Goal: Transaction & Acquisition: Book appointment/travel/reservation

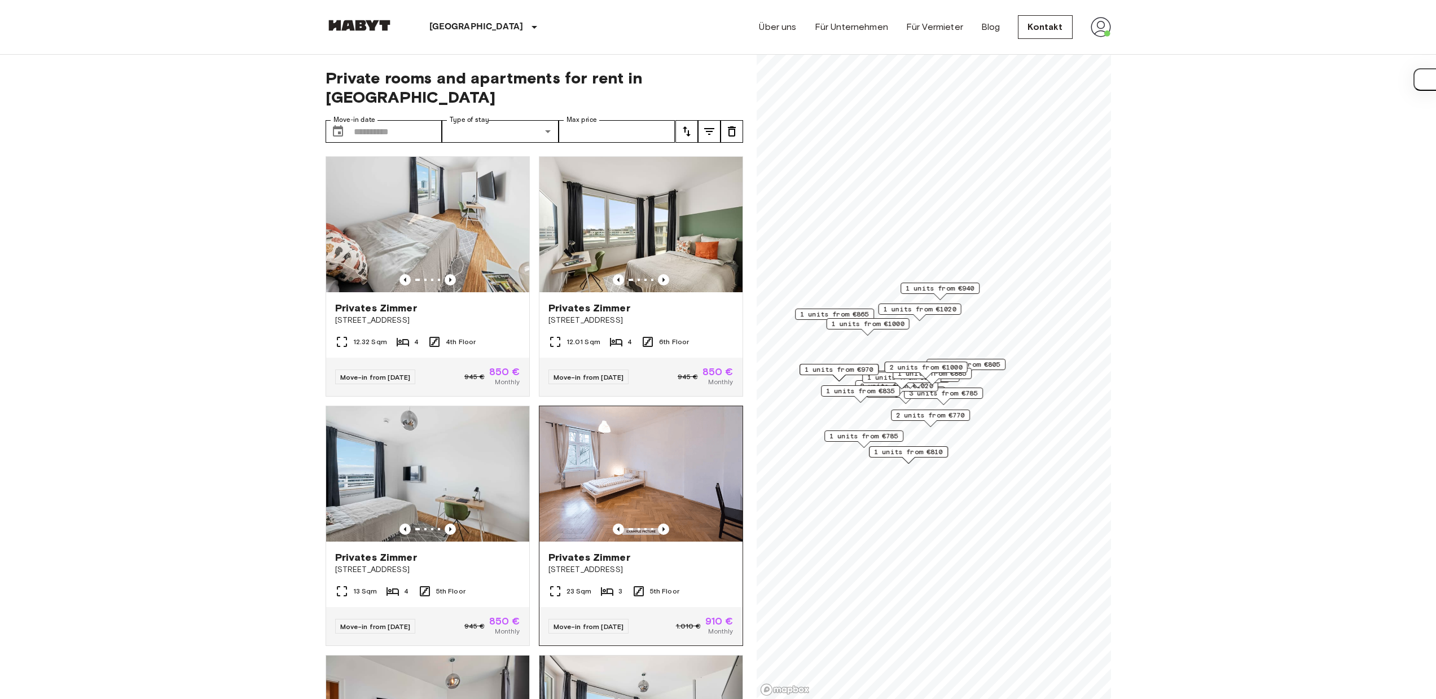
click at [684, 551] on div "Privates Zimmer" at bounding box center [640, 558] width 185 height 14
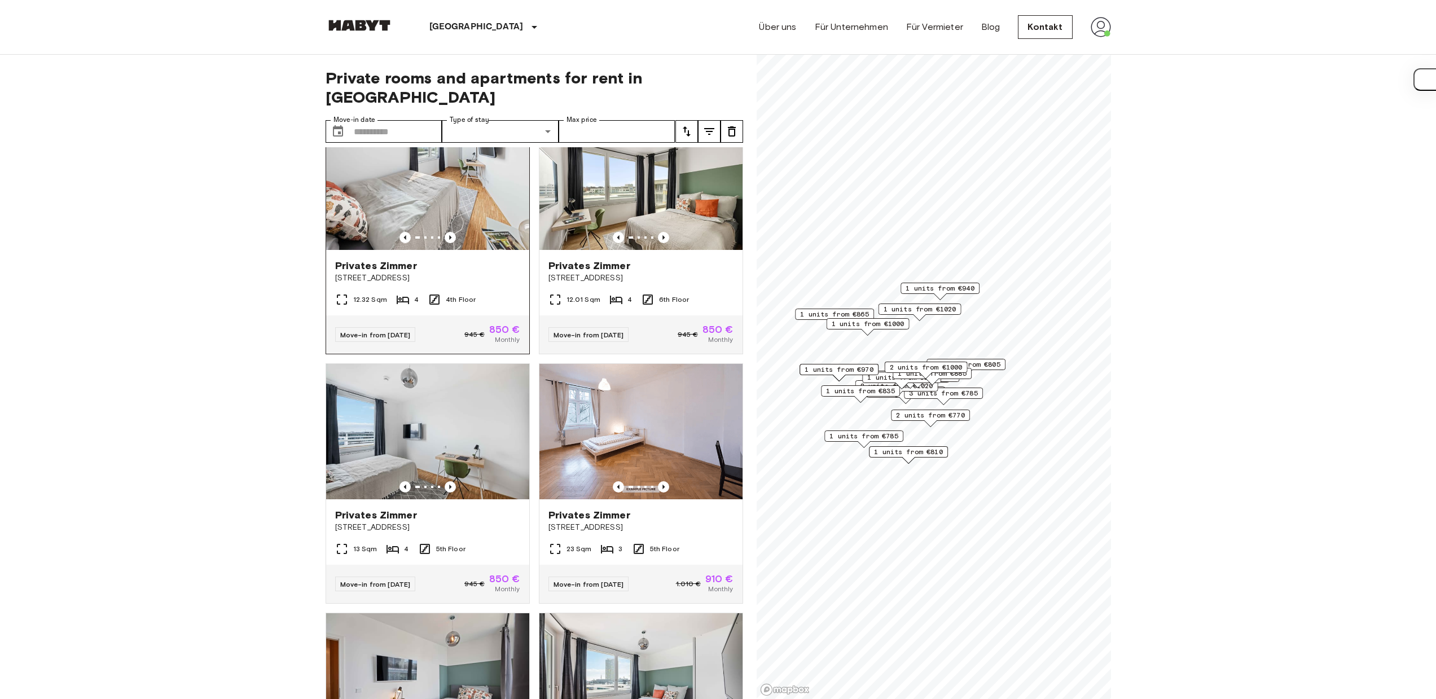
scroll to position [21, 0]
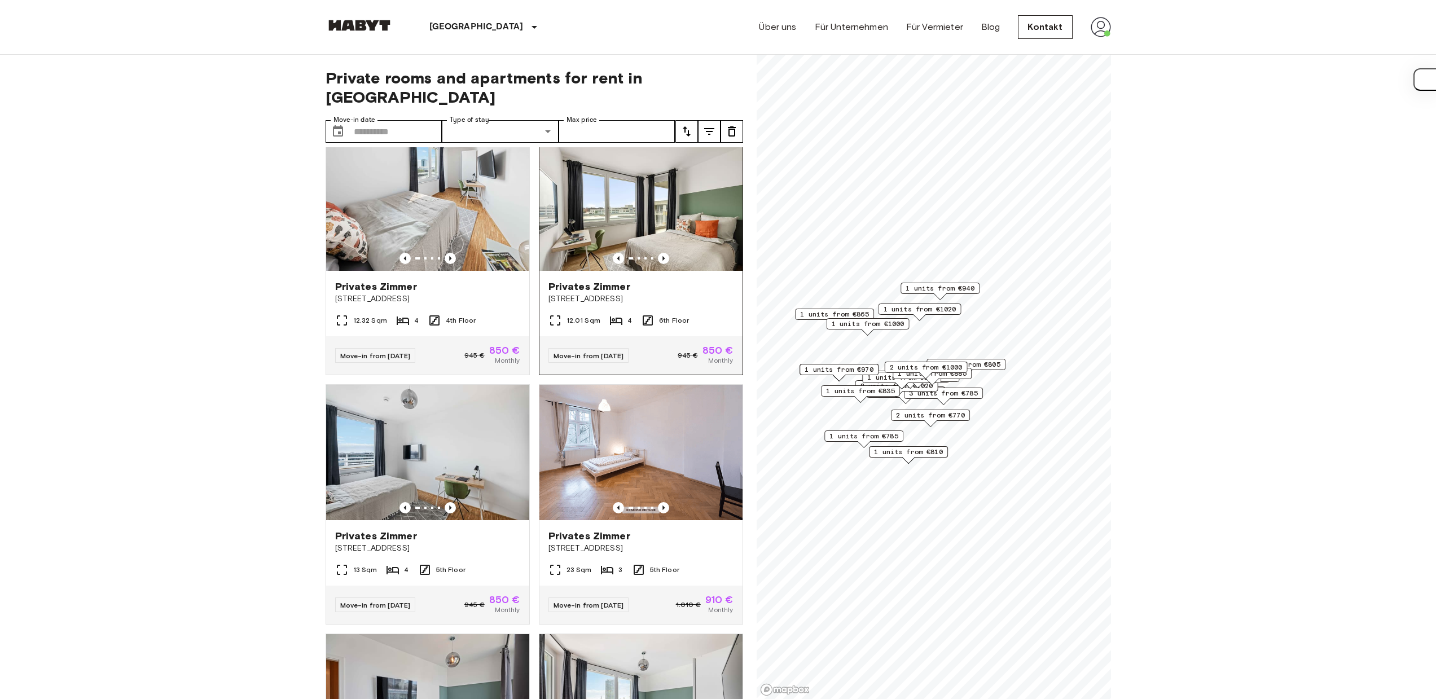
click at [579, 280] on span "Privates Zimmer" at bounding box center [589, 287] width 82 height 14
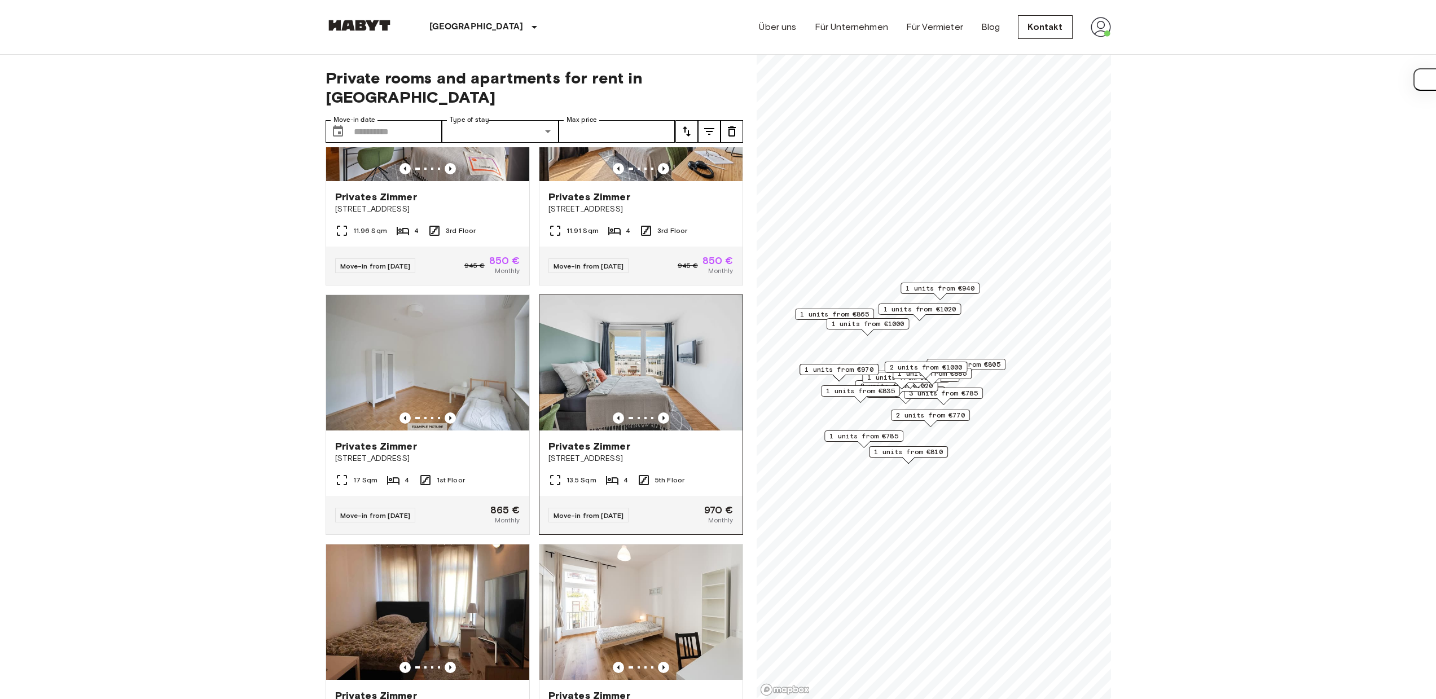
scroll to position [659, 0]
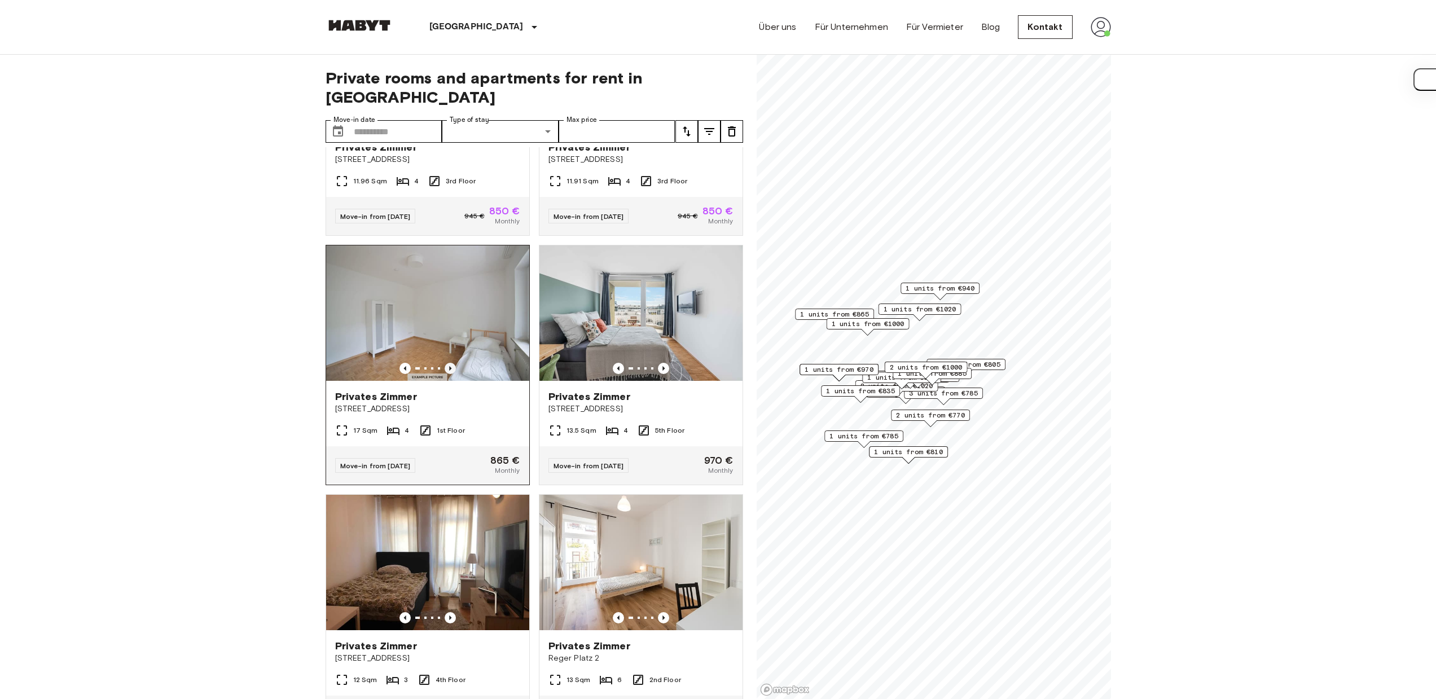
click at [449, 366] on icon "Previous image" at bounding box center [450, 368] width 2 height 5
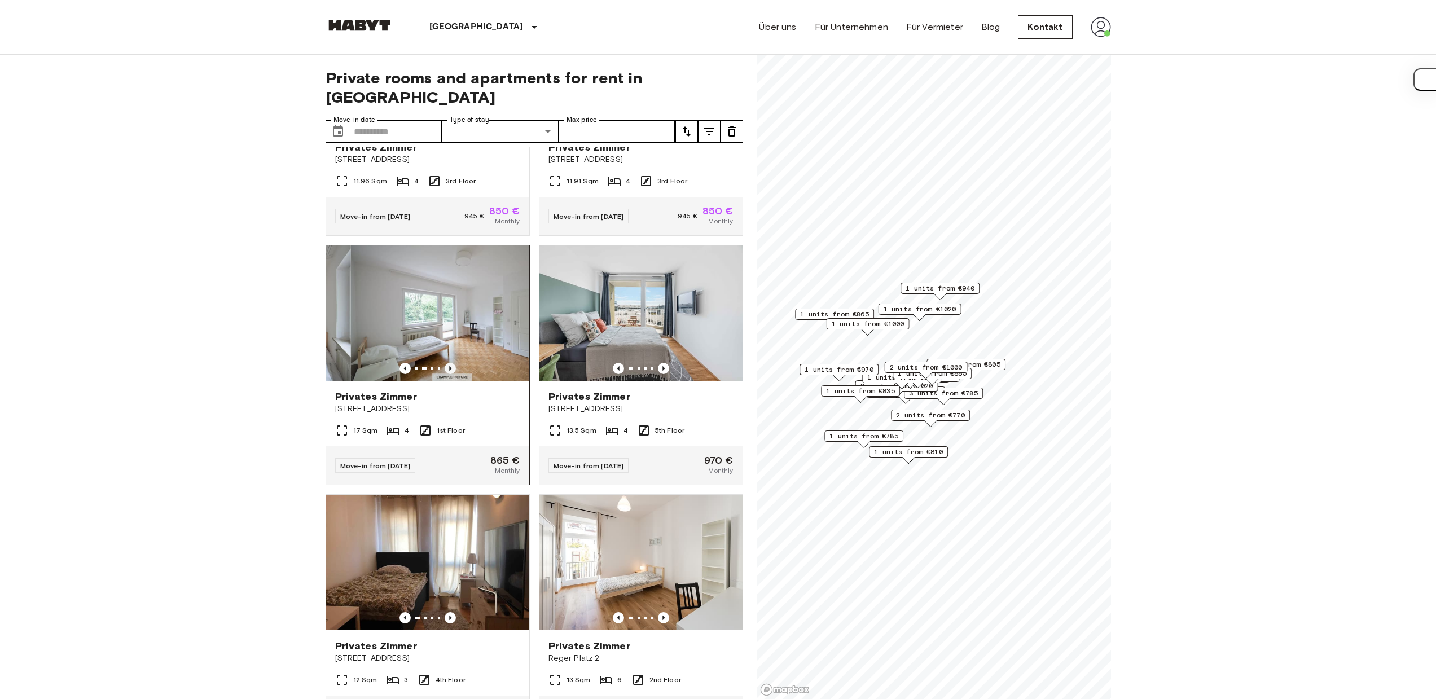
click at [449, 366] on icon "Previous image" at bounding box center [450, 368] width 2 height 5
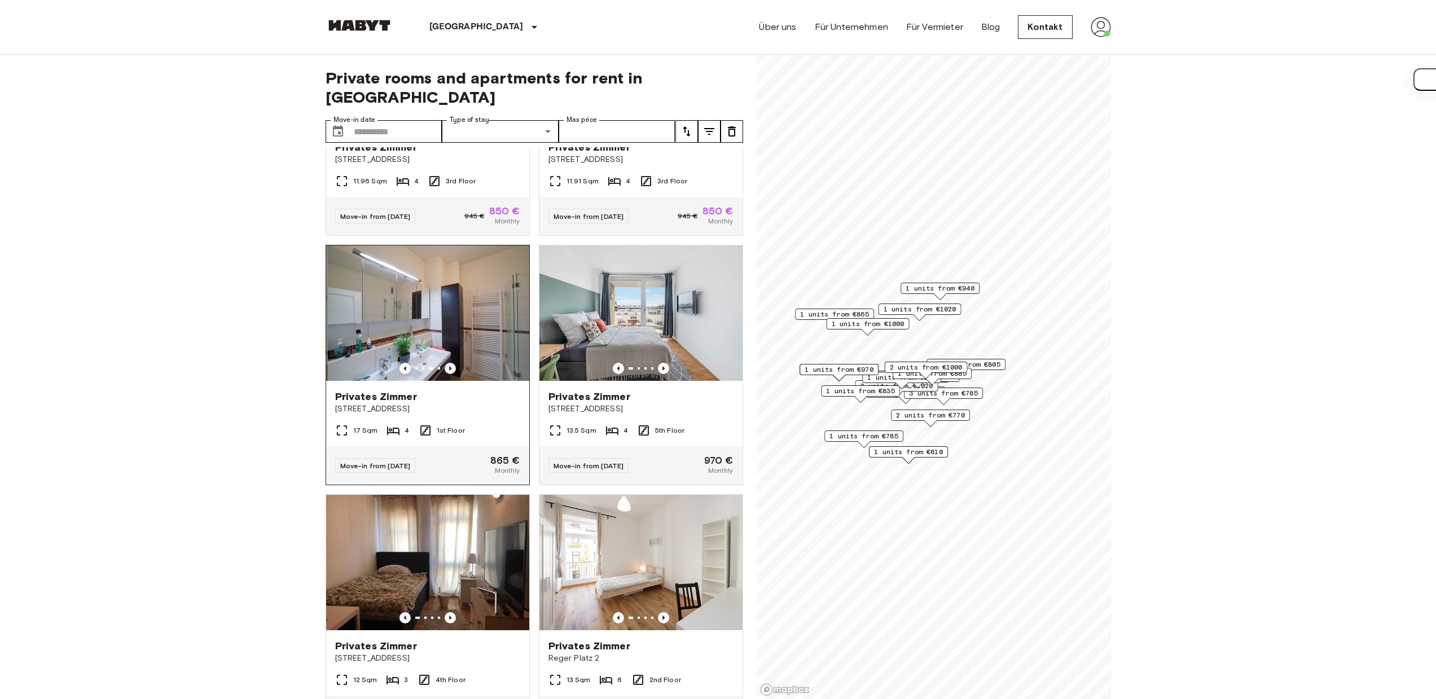
click at [449, 366] on icon "Previous image" at bounding box center [450, 368] width 2 height 5
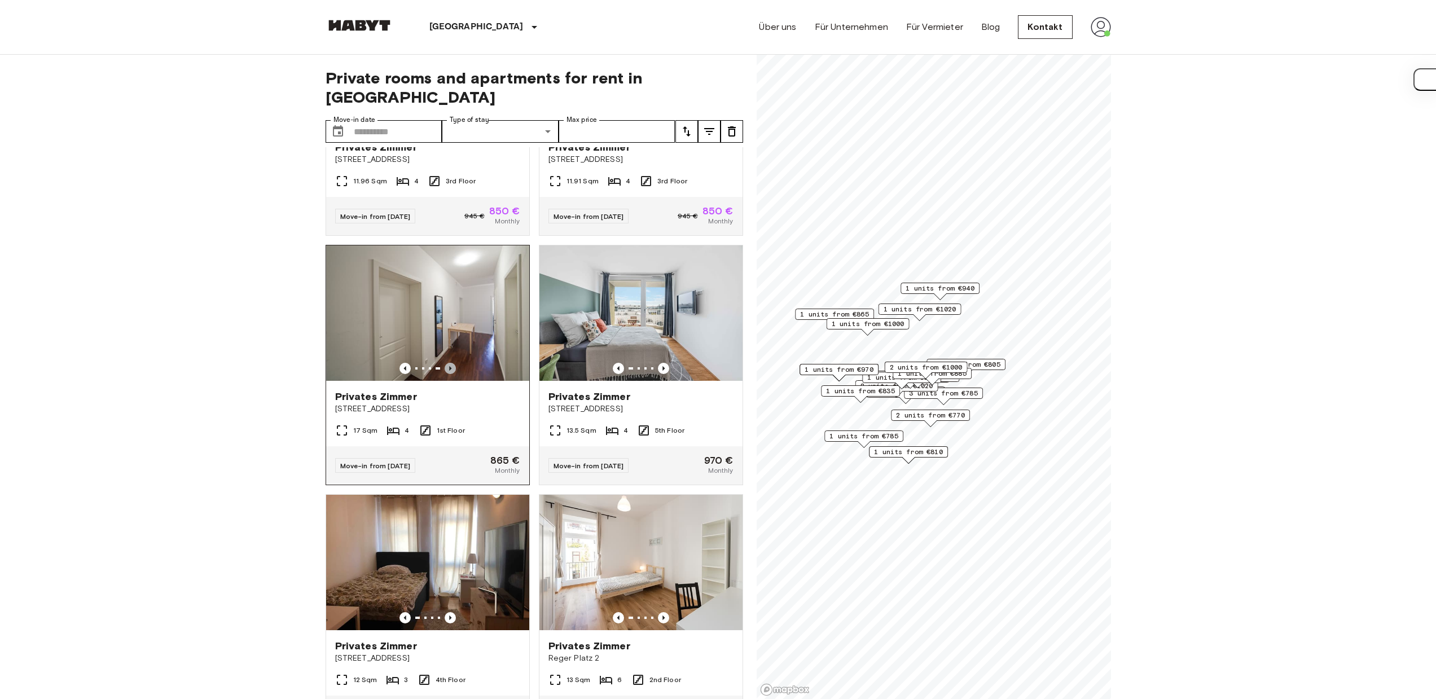
click at [448, 363] on icon "Previous image" at bounding box center [449, 368] width 11 height 11
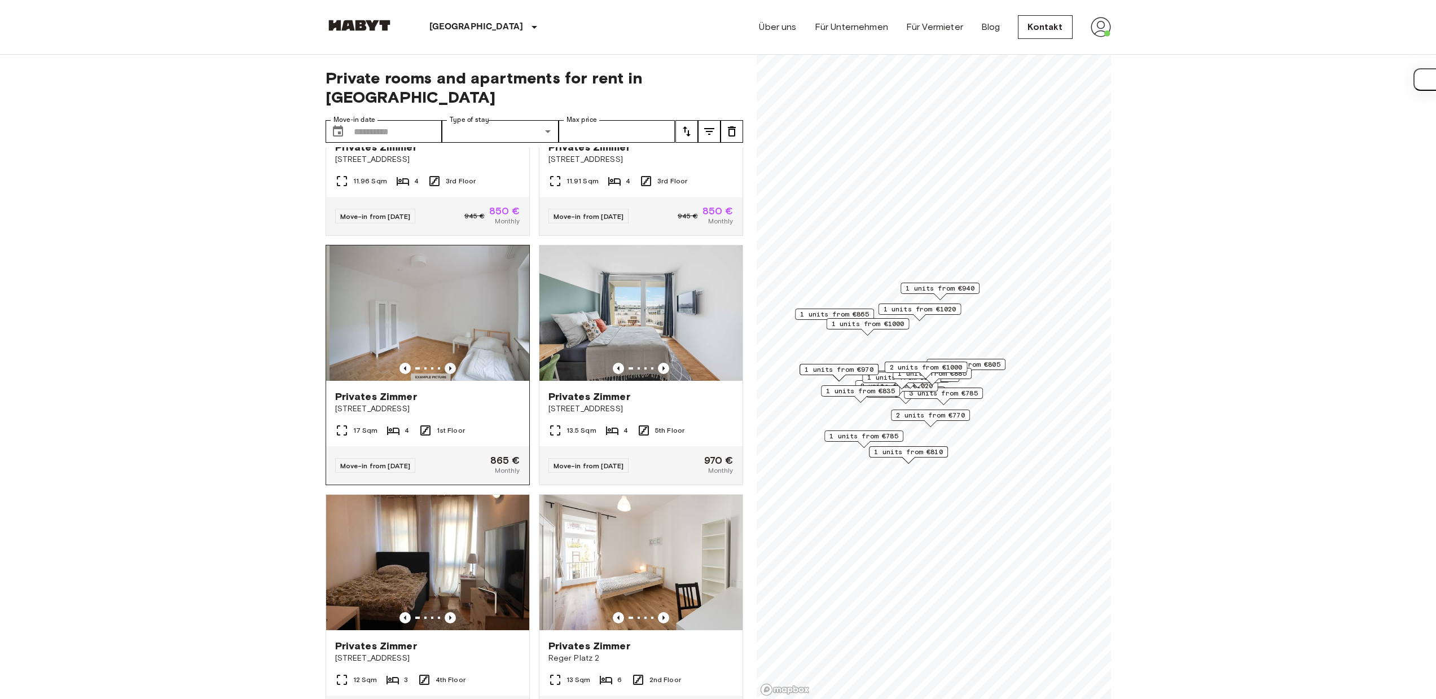
click at [448, 363] on icon "Previous image" at bounding box center [449, 368] width 11 height 11
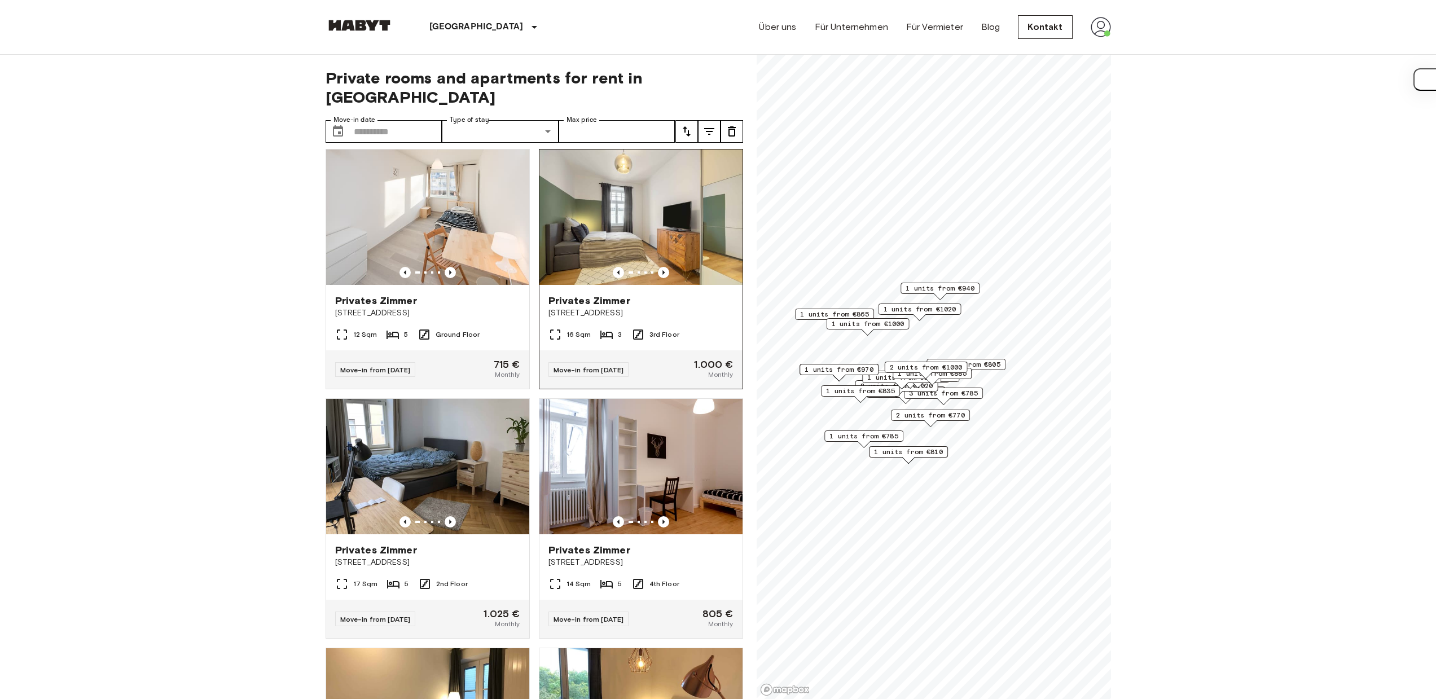
scroll to position [1255, 0]
click at [473, 567] on span "Tumblingerstraße 17" at bounding box center [427, 561] width 185 height 11
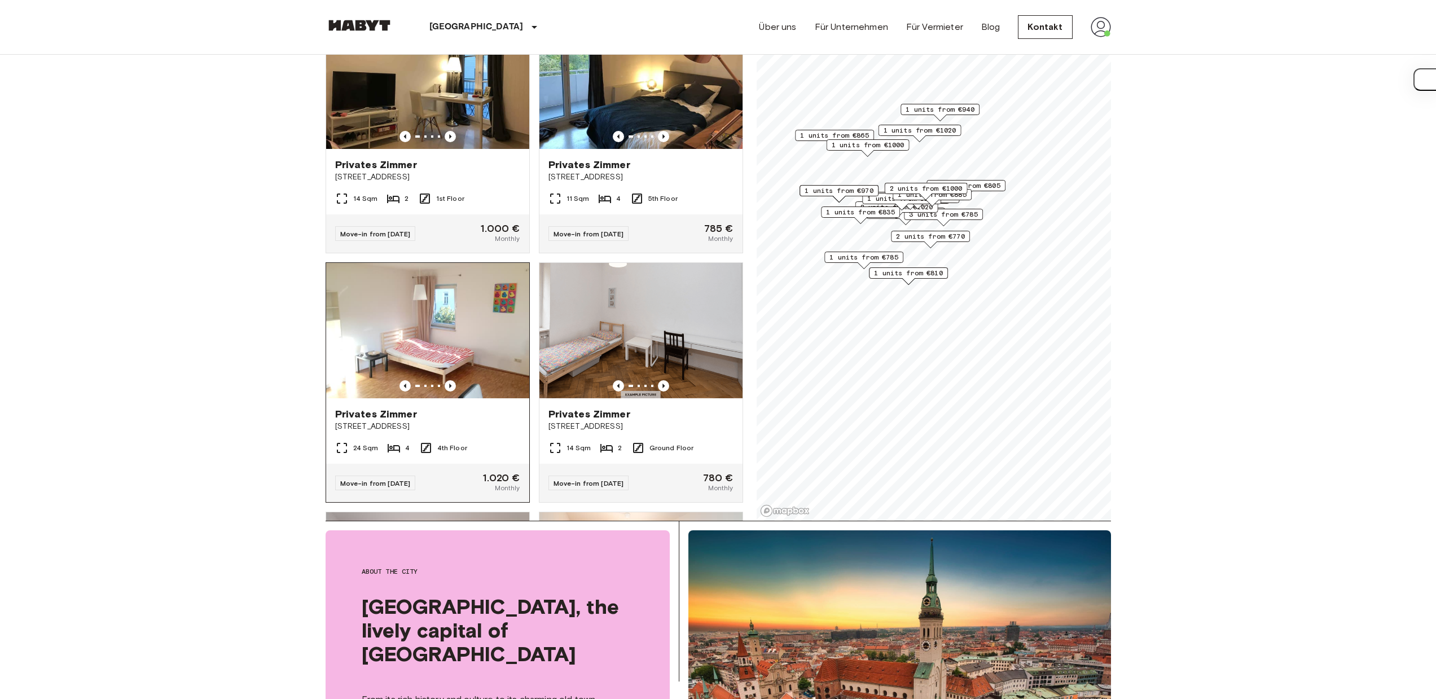
scroll to position [1735, 0]
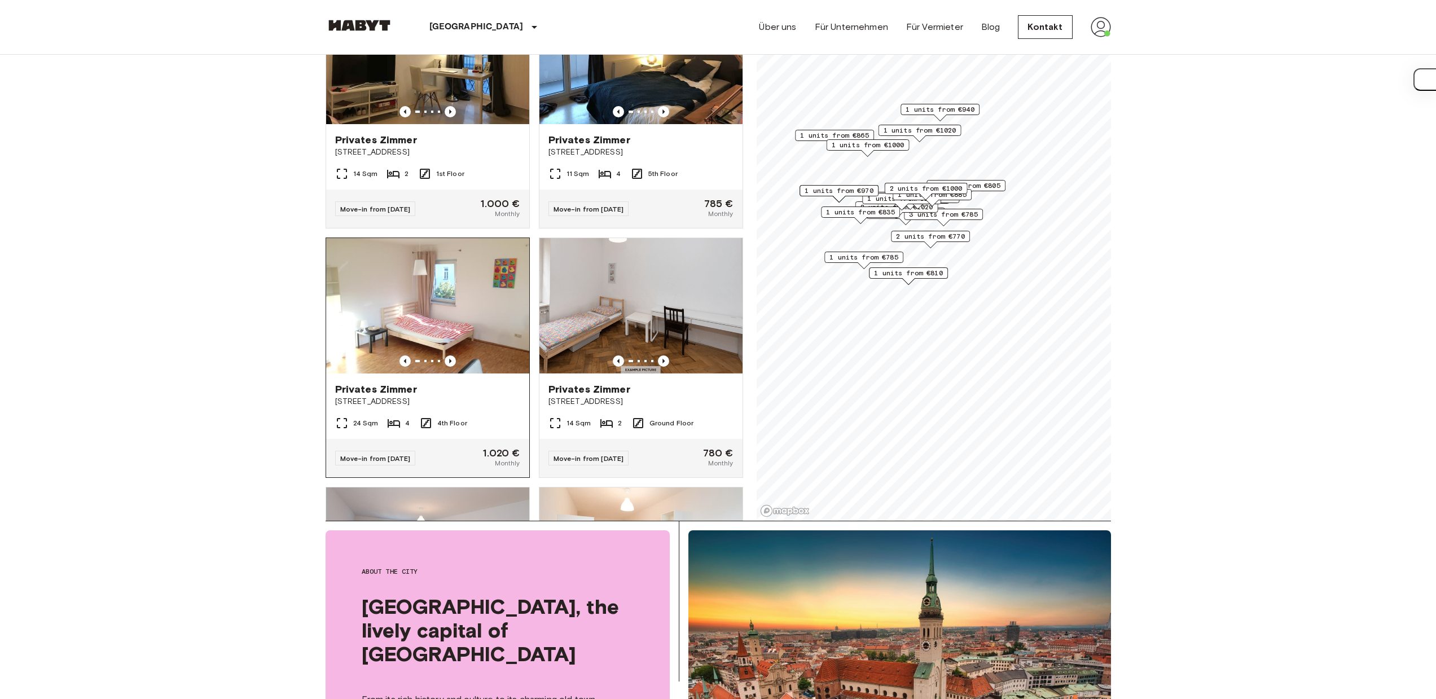
click at [482, 407] on span "Elisabethstraße 4" at bounding box center [427, 401] width 185 height 11
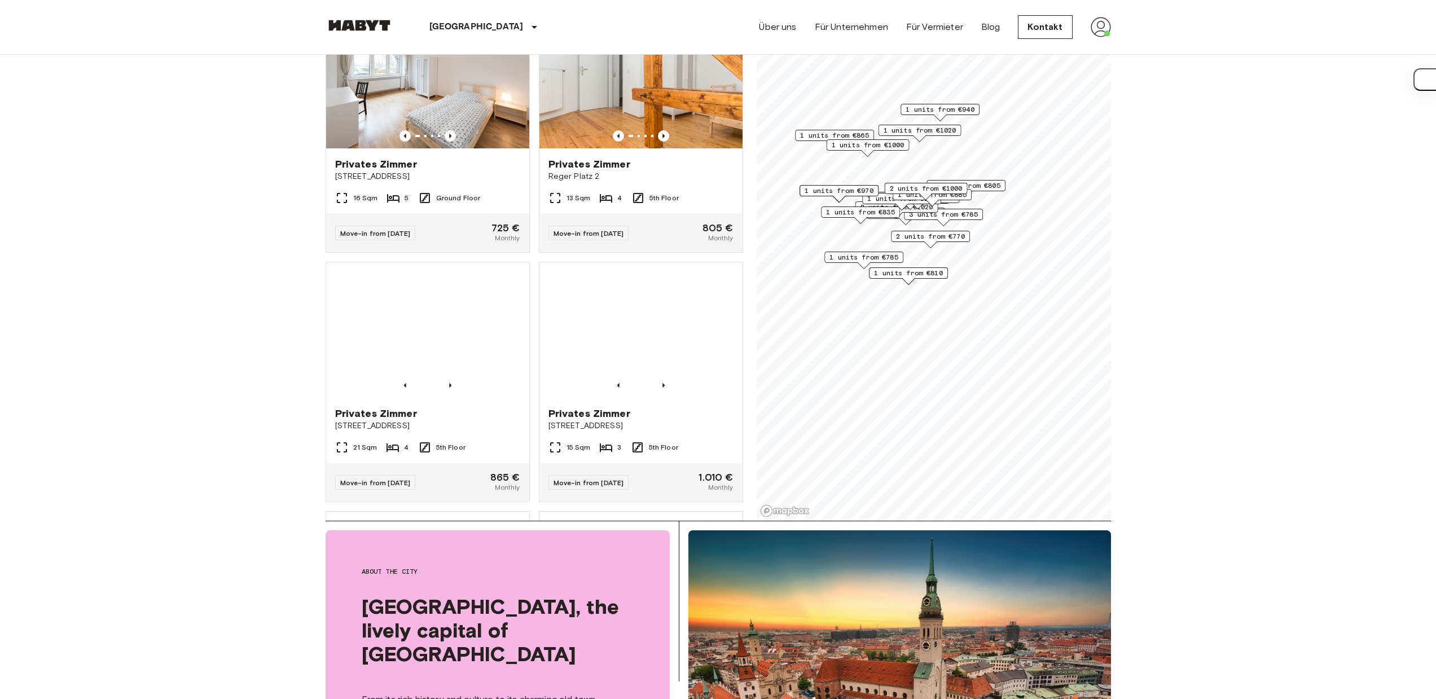
scroll to position [2638, 0]
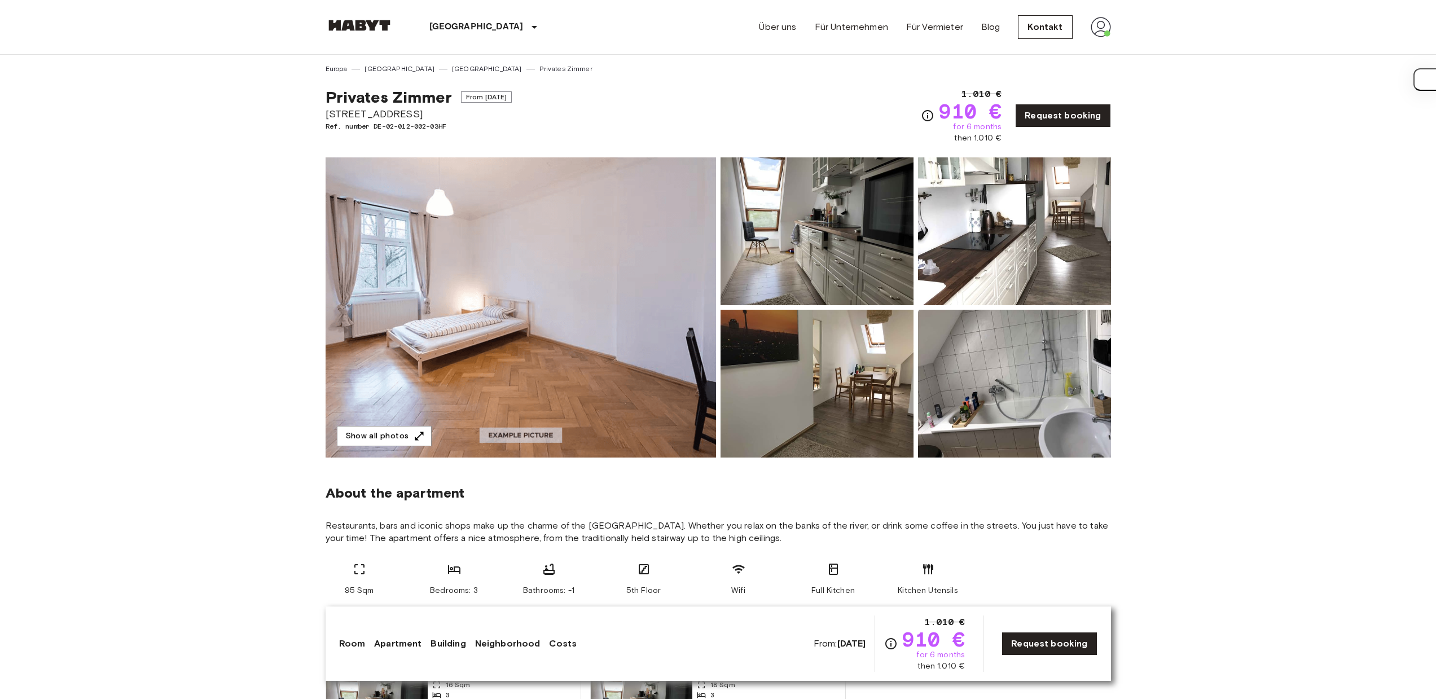
click at [630, 341] on img at bounding box center [520, 307] width 390 height 300
click at [611, 341] on img at bounding box center [520, 307] width 390 height 300
click at [1070, 119] on link "Request booking" at bounding box center [1062, 116] width 95 height 24
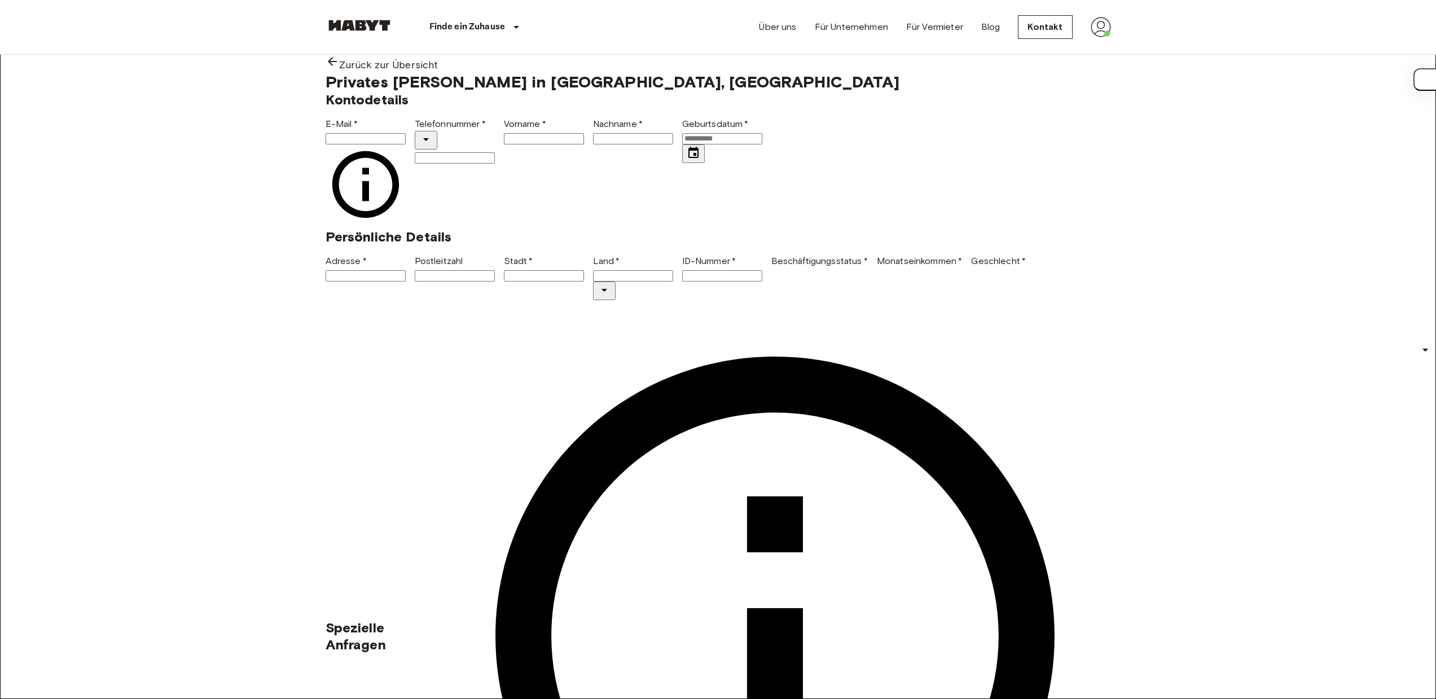
copy span "Kapuzinerstraße 35"
click at [339, 68] on icon at bounding box center [332, 62] width 14 height 14
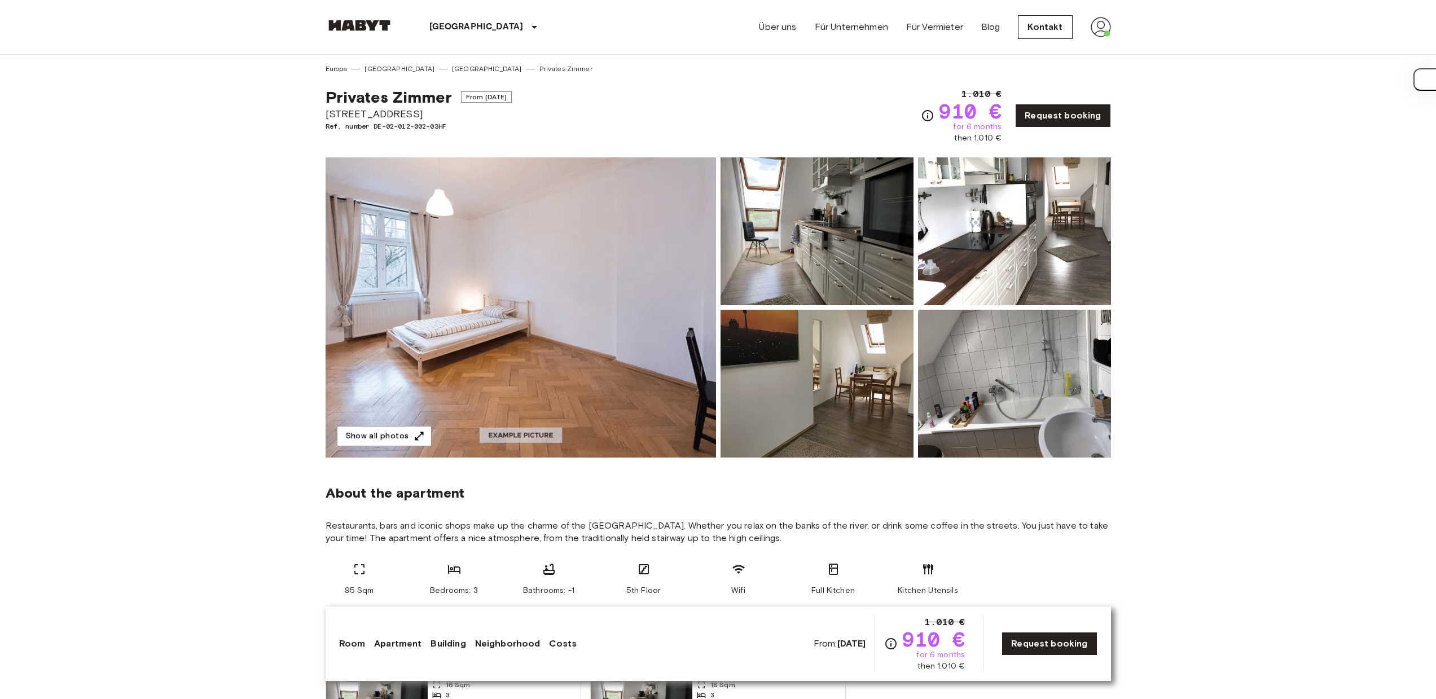
click at [691, 352] on img at bounding box center [520, 307] width 390 height 300
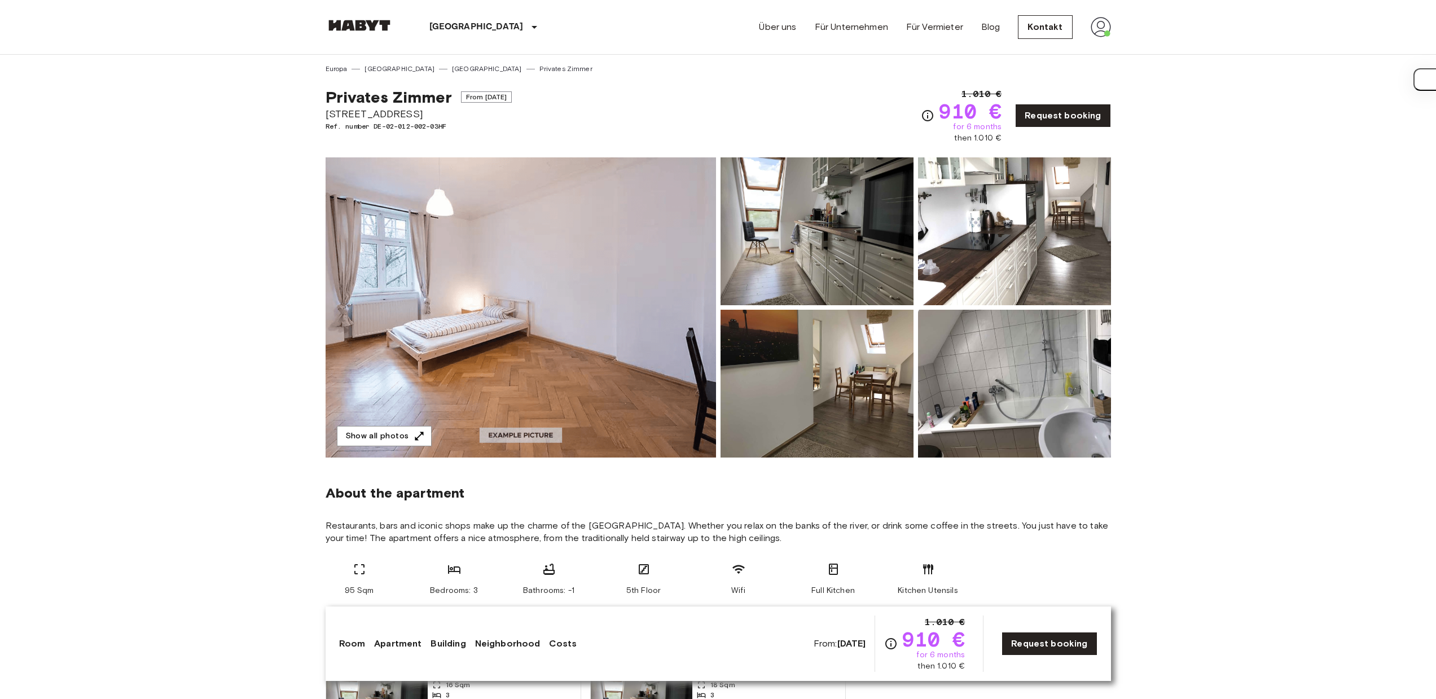
click at [852, 212] on img at bounding box center [816, 231] width 193 height 148
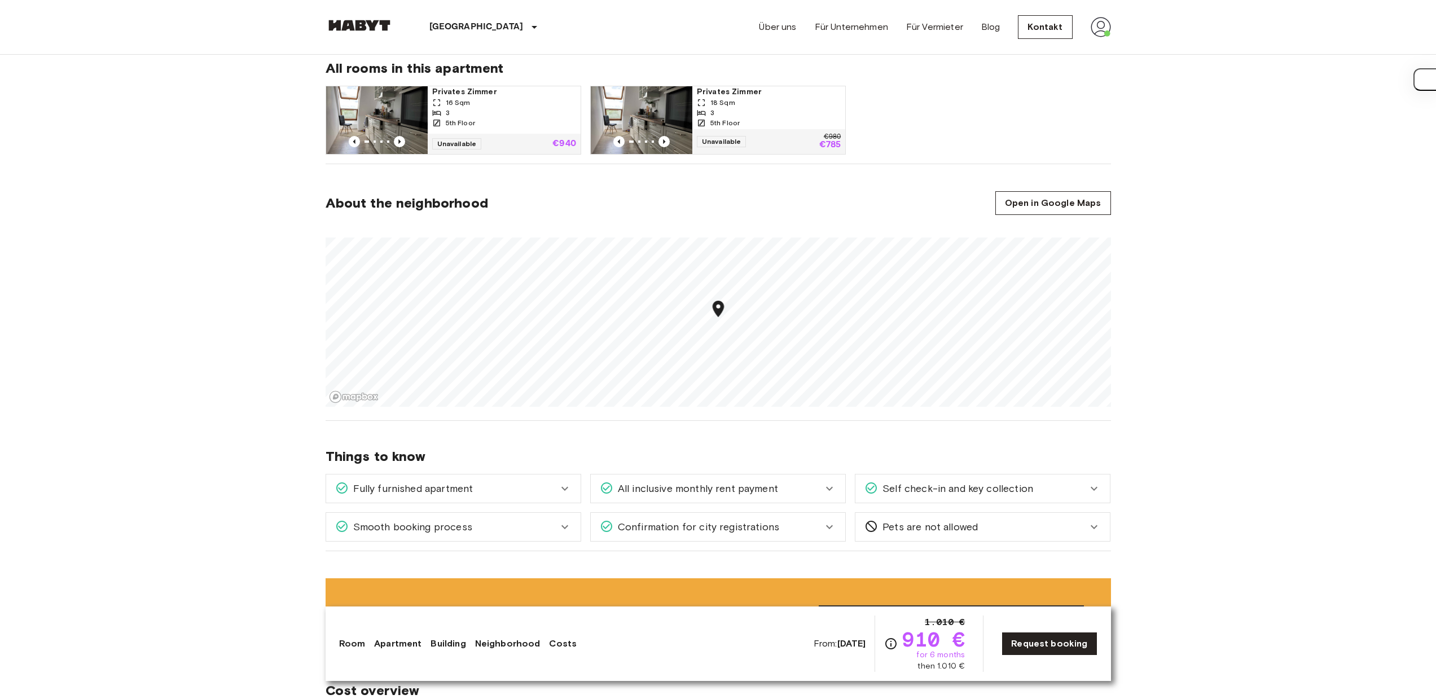
scroll to position [583, 0]
click at [572, 486] on div "Fully furnished apartment" at bounding box center [453, 488] width 254 height 28
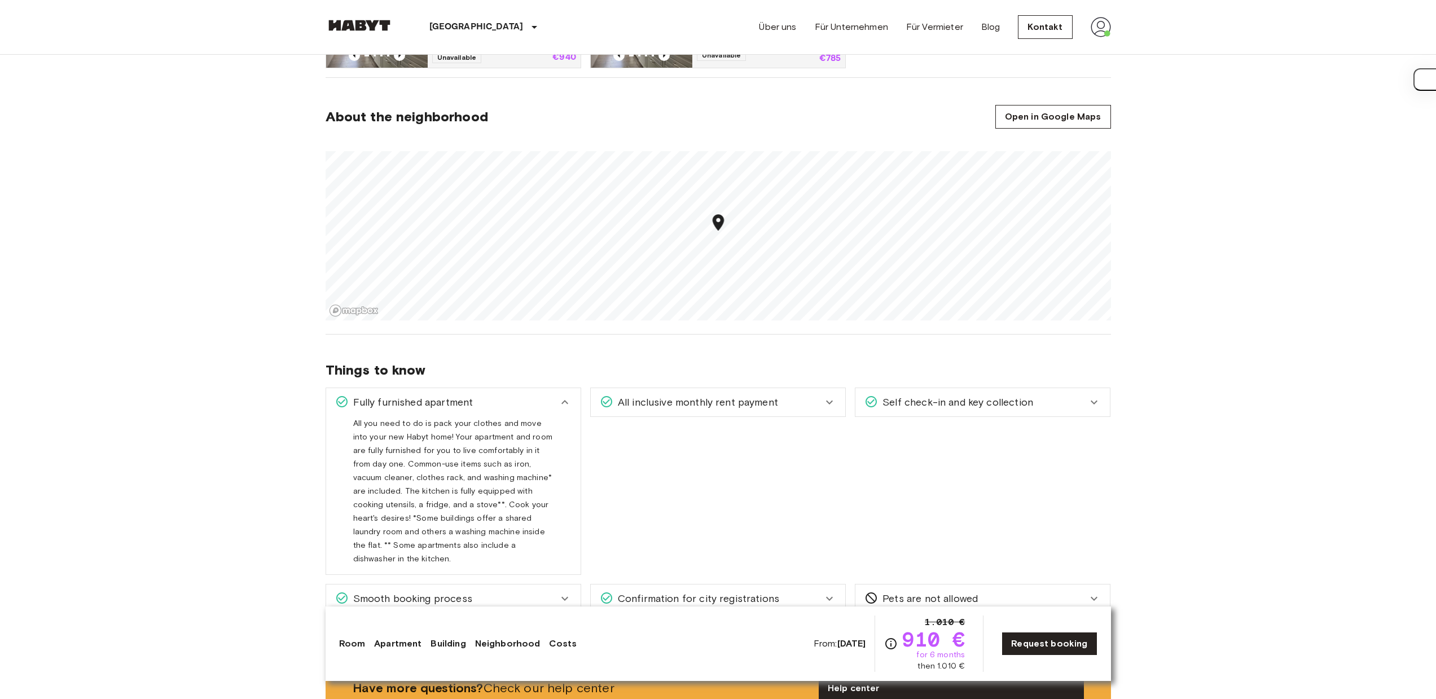
scroll to position [671, 0]
click at [697, 411] on div "All inclusive monthly rent payment" at bounding box center [718, 400] width 254 height 28
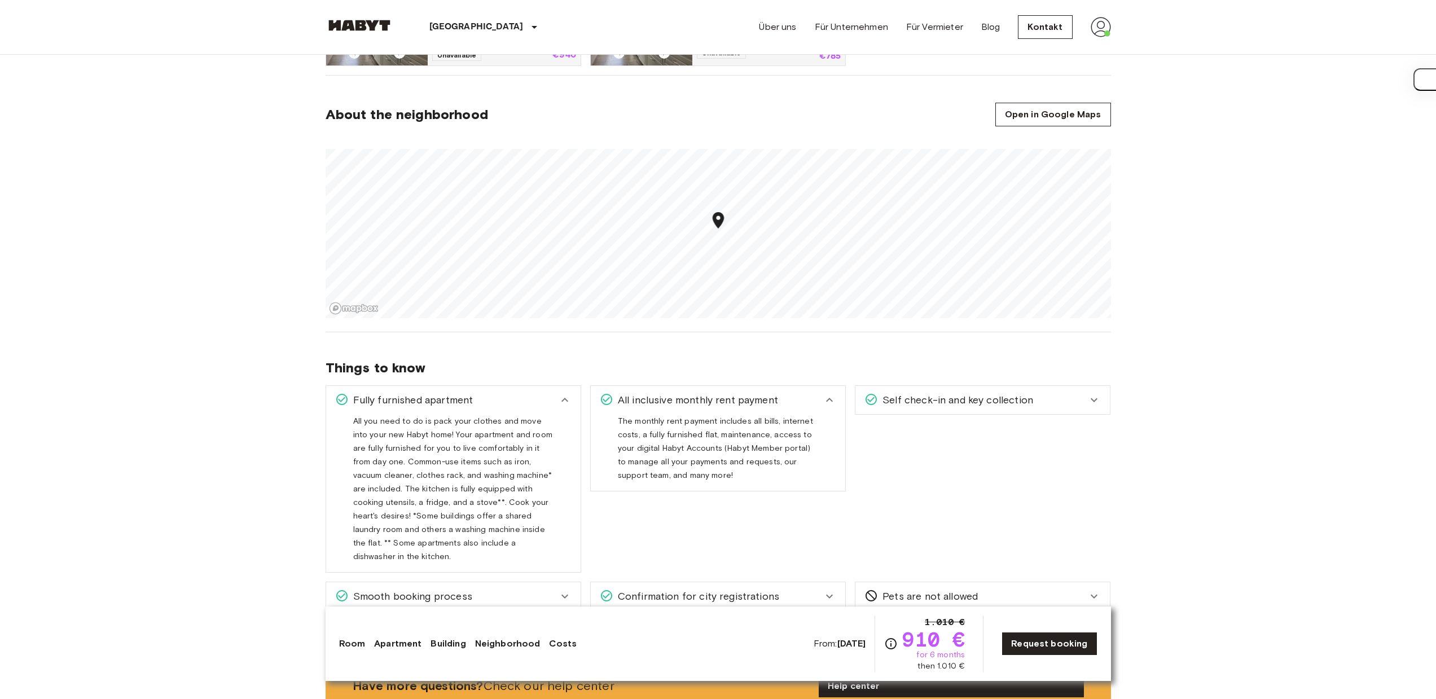
click at [890, 378] on div "Self check-in and key collection Once your stay is confirmed and you're approac…" at bounding box center [978, 474] width 265 height 196
click at [894, 396] on span "Self check-in and key collection" at bounding box center [955, 400] width 155 height 15
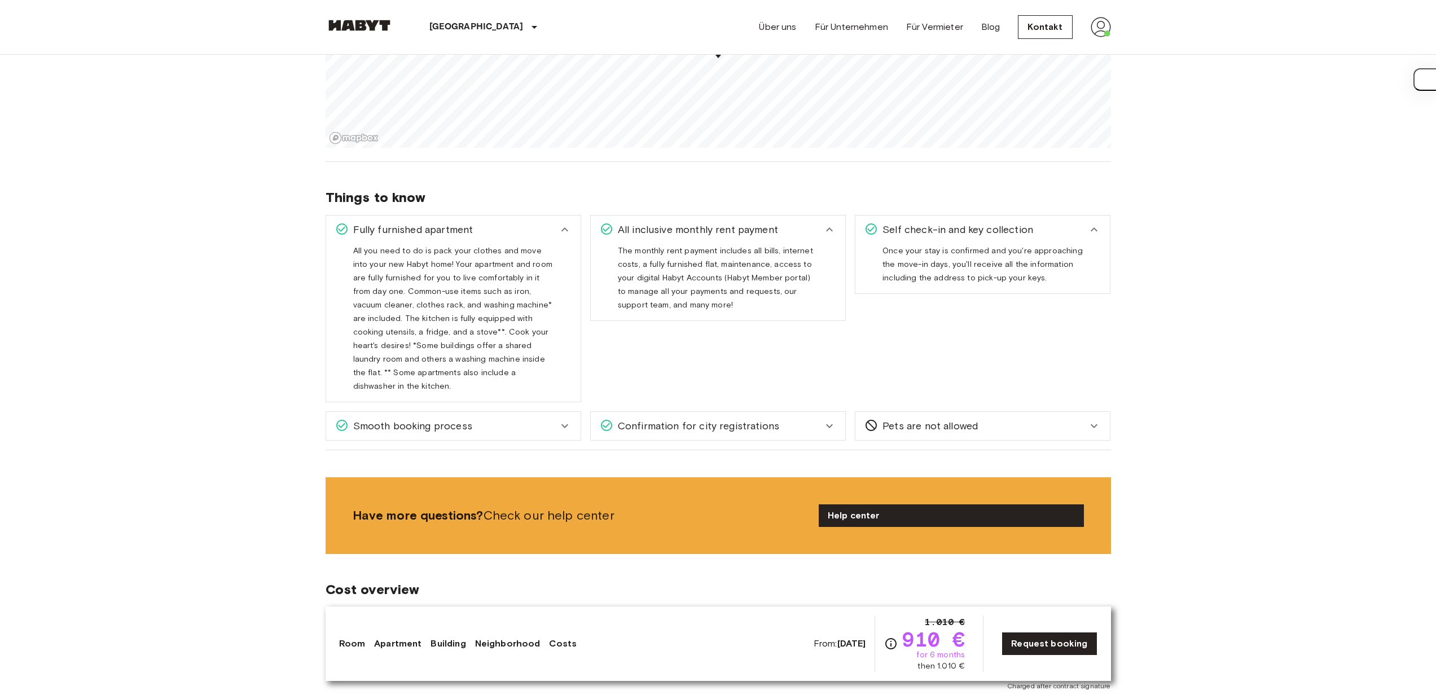
click at [775, 419] on div "Confirmation for city registrations" at bounding box center [711, 426] width 223 height 15
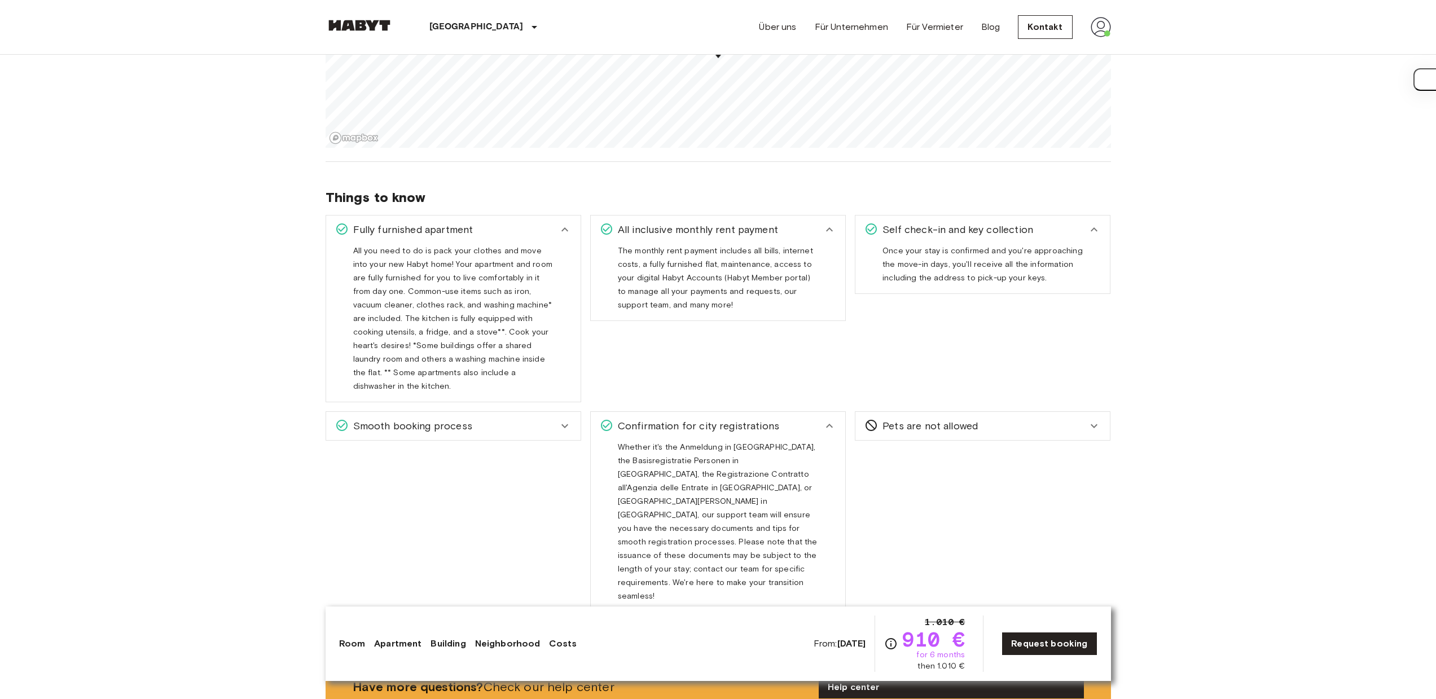
click at [521, 419] on div "Smooth booking process" at bounding box center [446, 426] width 223 height 15
click at [926, 419] on span "Pets are not allowed" at bounding box center [928, 426] width 100 height 15
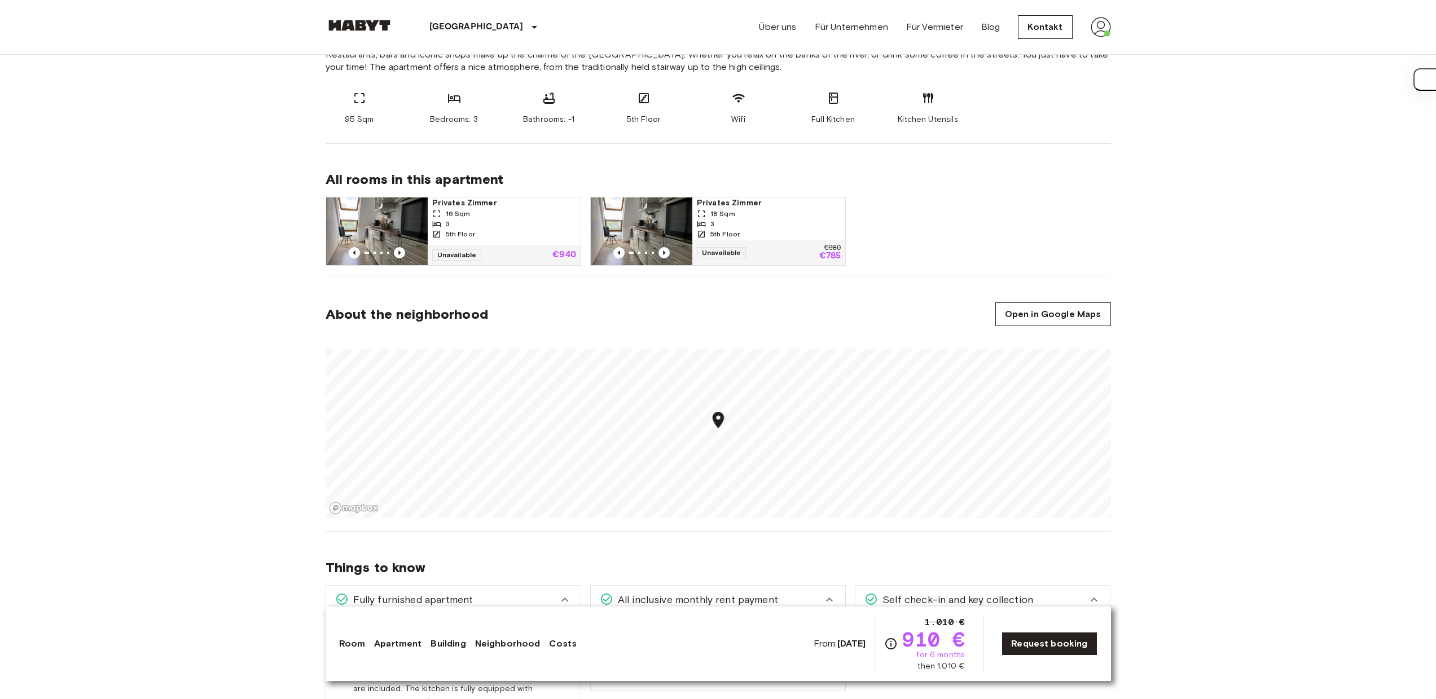
scroll to position [0, 0]
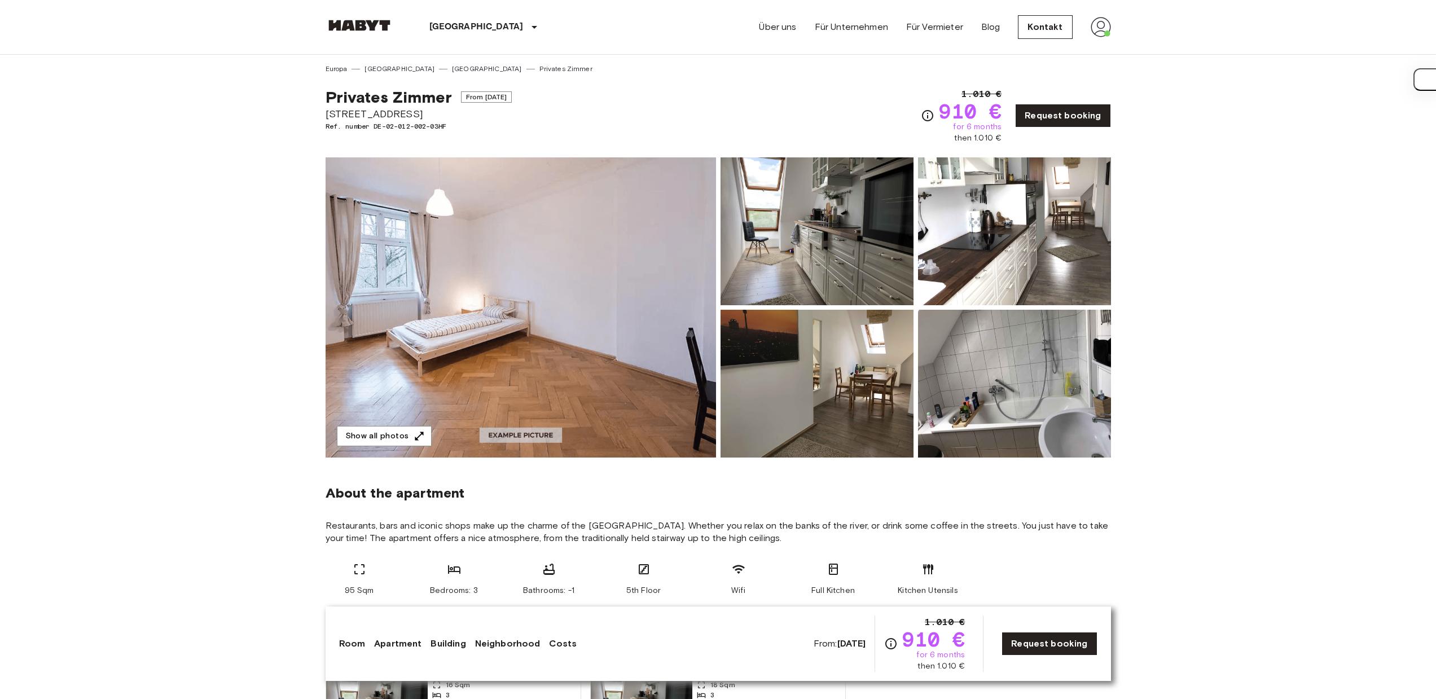
click at [524, 382] on img at bounding box center [520, 307] width 390 height 300
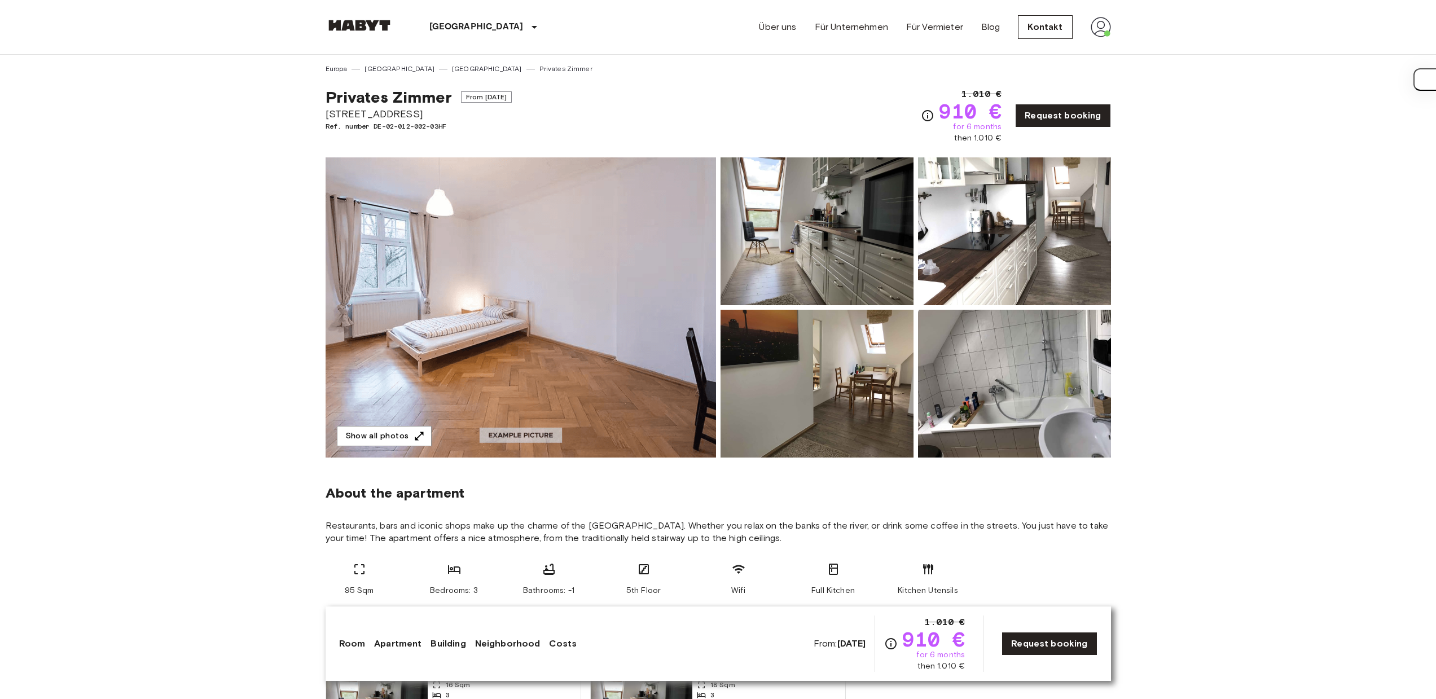
scroll to position [550, 0]
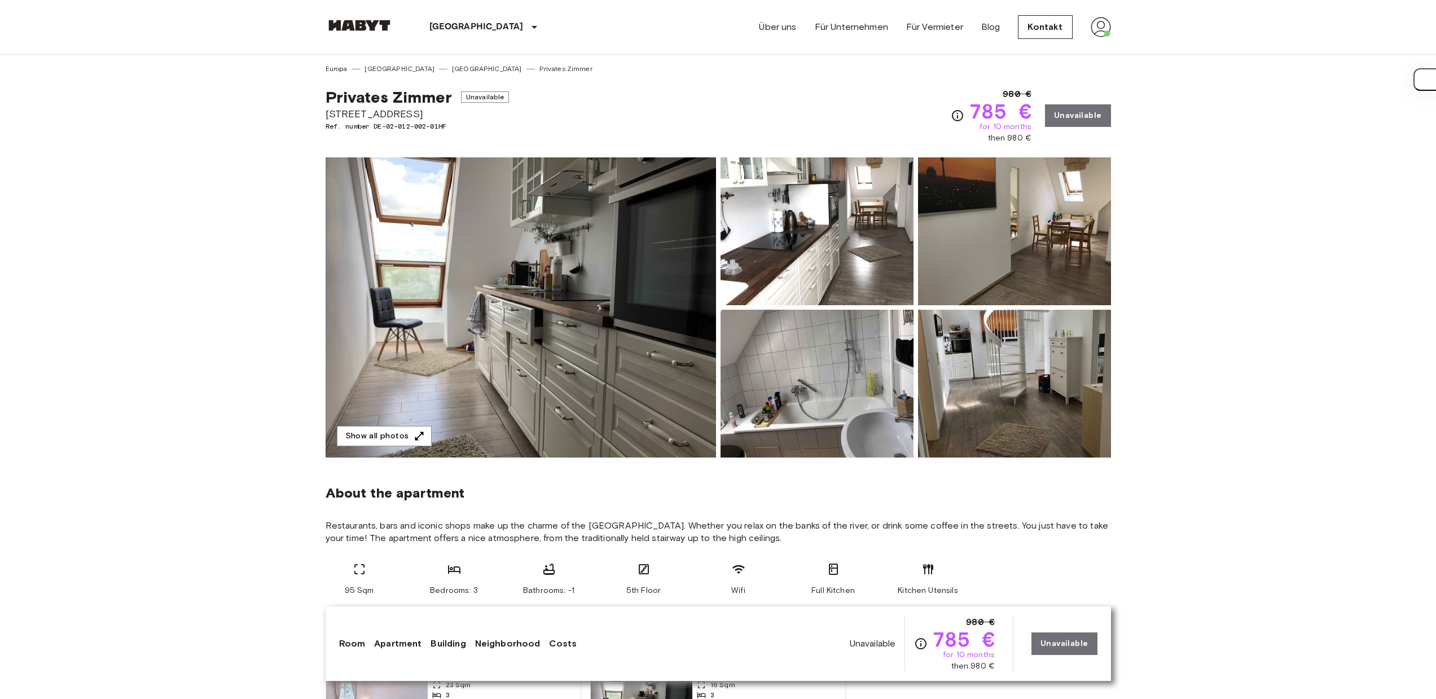
click at [1008, 257] on img at bounding box center [1014, 231] width 193 height 148
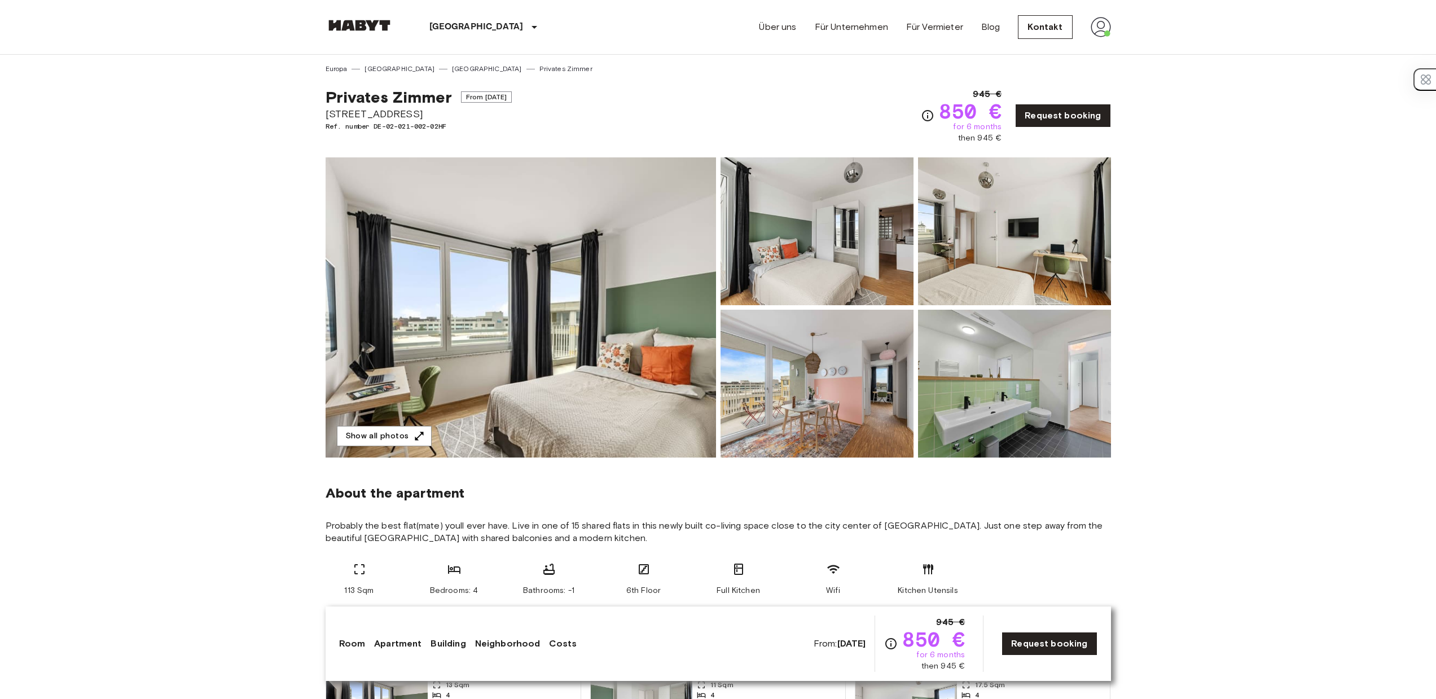
click at [579, 261] on img at bounding box center [520, 307] width 390 height 300
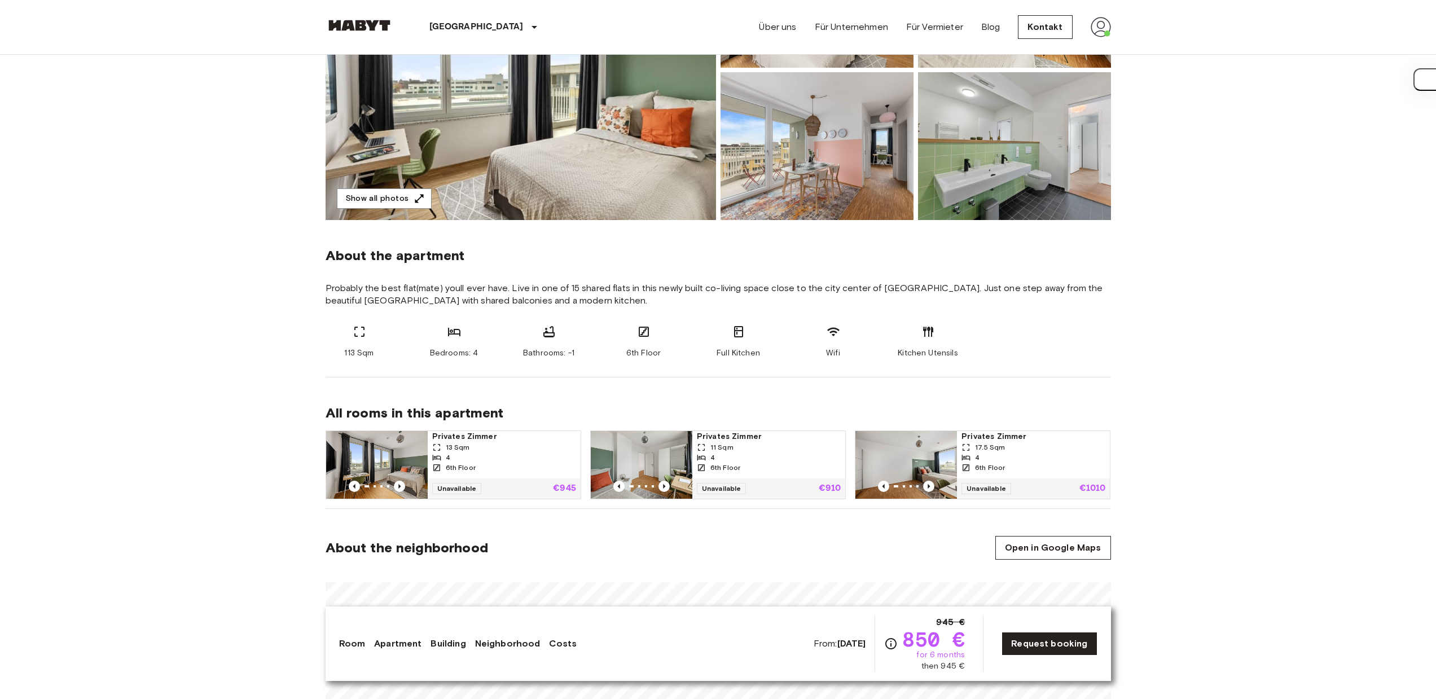
scroll to position [752, 0]
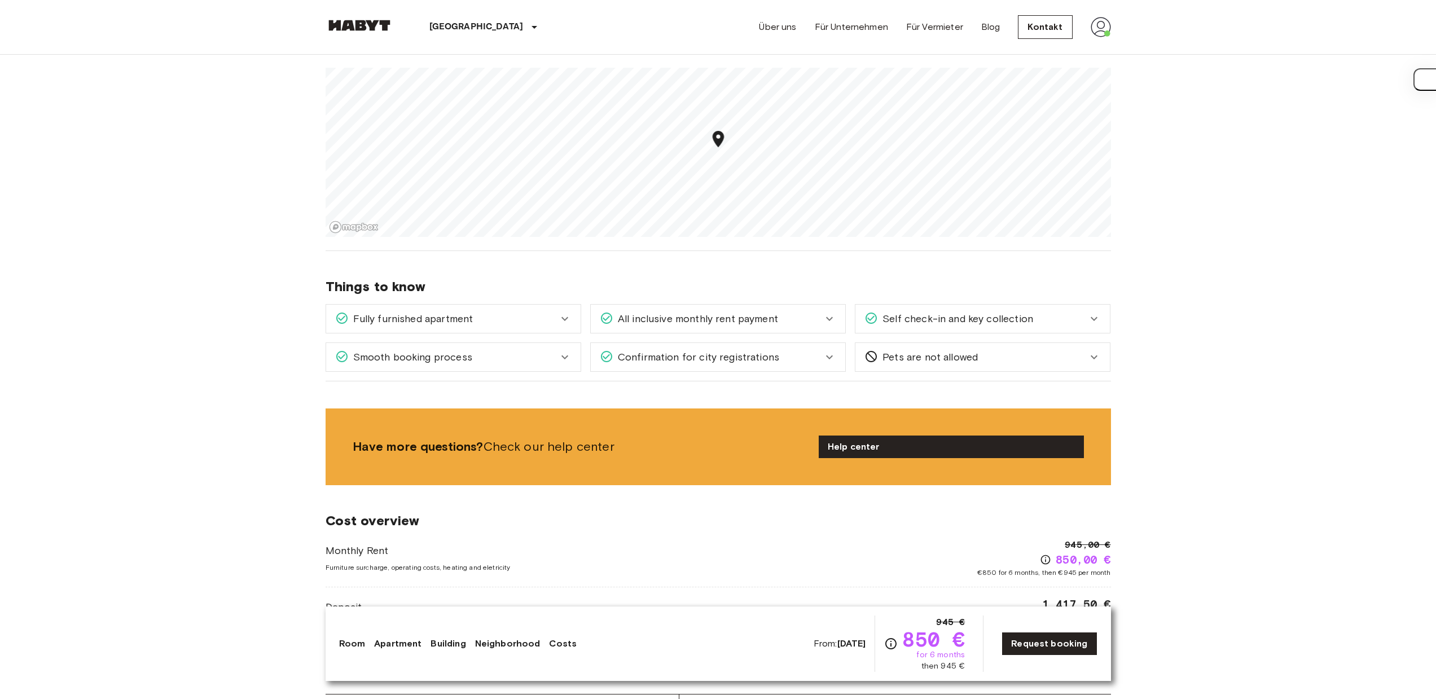
click at [720, 150] on div "Map marker" at bounding box center [718, 140] width 20 height 23
click at [761, 302] on div "Europa Deutschland München Privates Zimmer Privates Zimmer From Nov 4 2025 Tübi…" at bounding box center [718, 513] width 812 height 2420
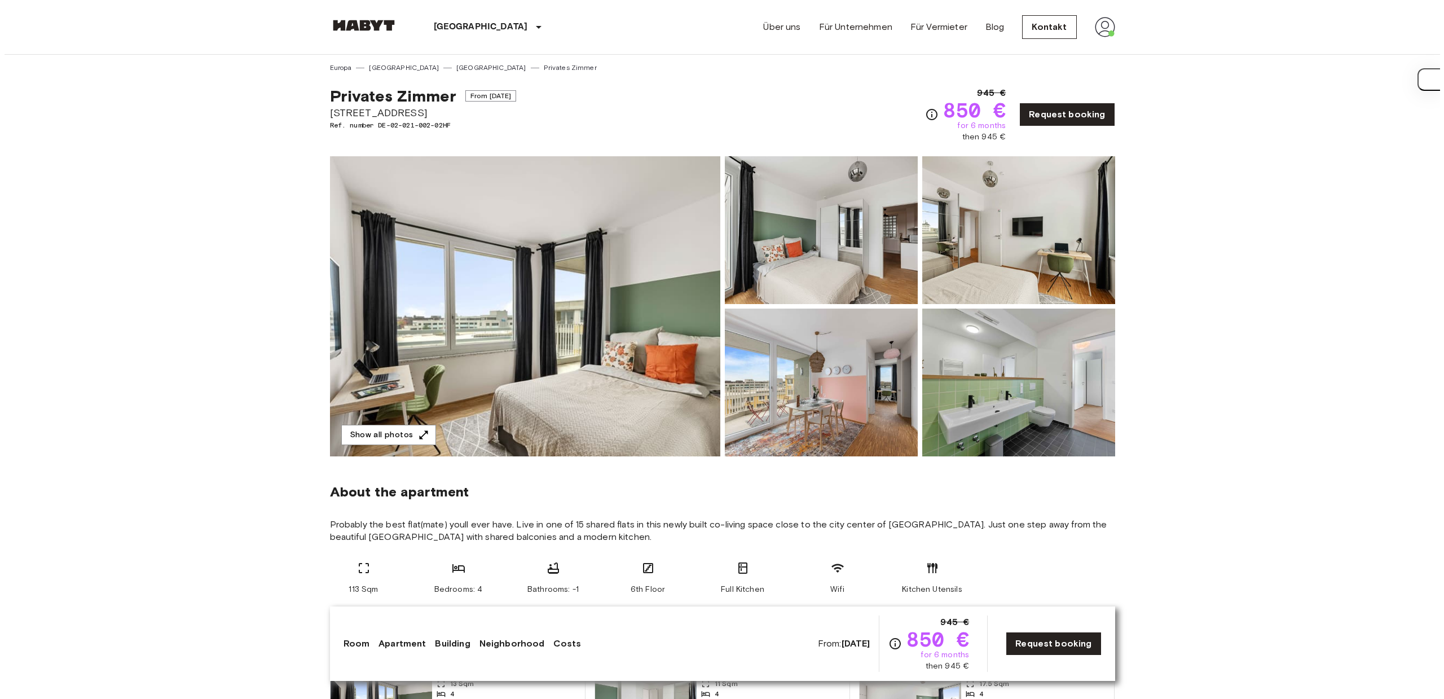
scroll to position [0, 0]
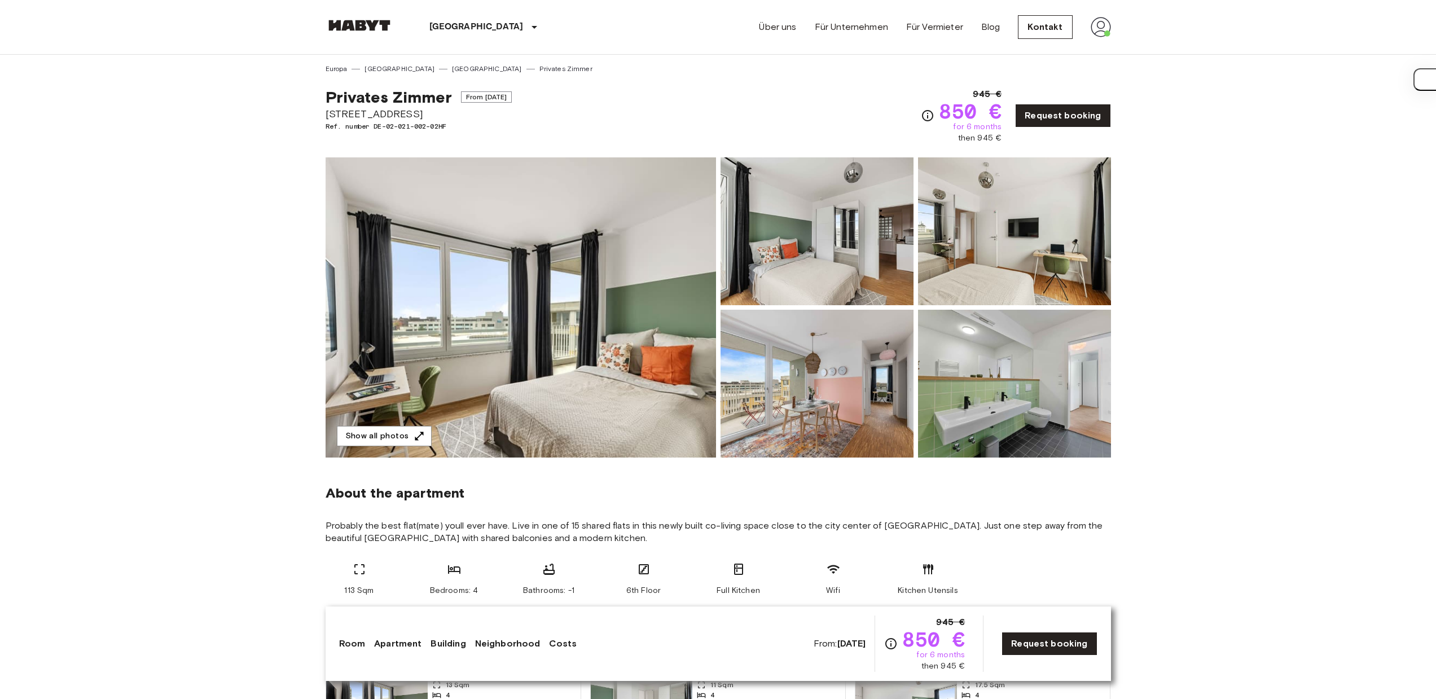
click at [607, 346] on img at bounding box center [520, 307] width 390 height 300
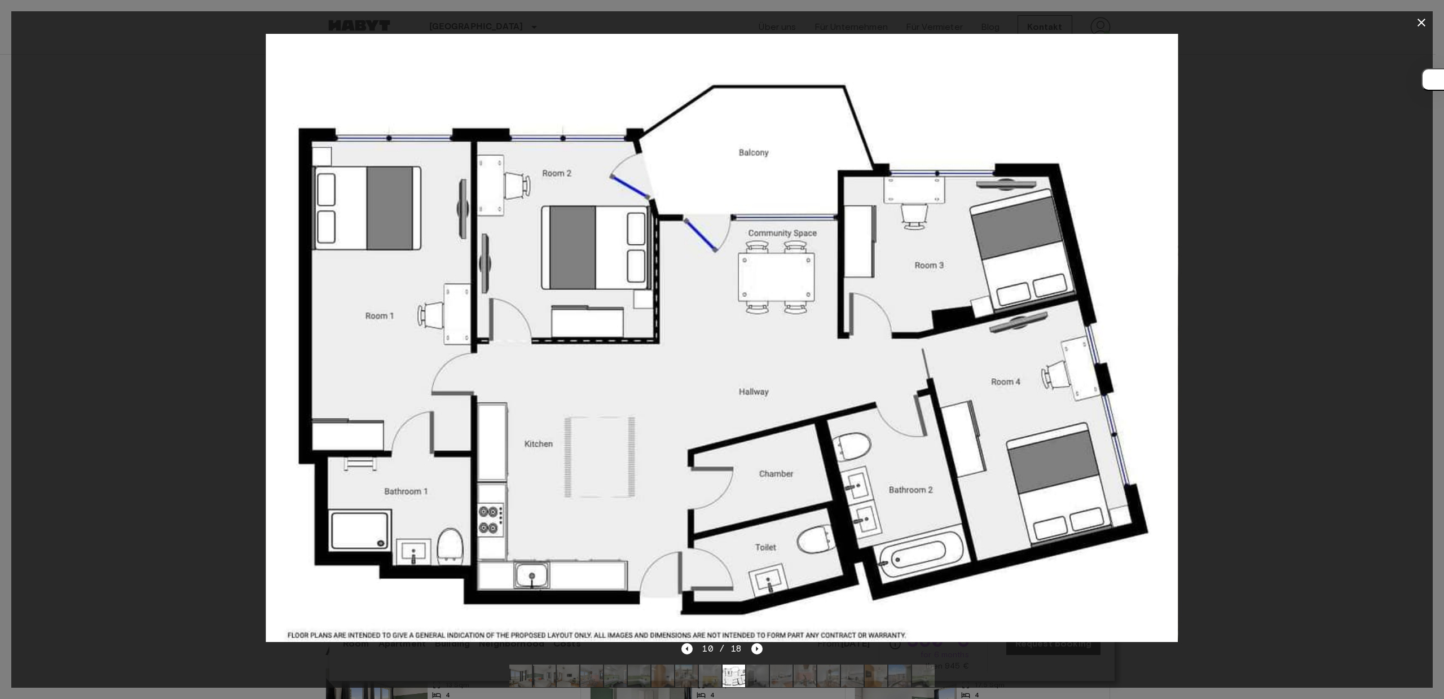
drag, startPoint x: 1397, startPoint y: 72, endPoint x: 1391, endPoint y: 71, distance: 6.2
click at [1397, 72] on div at bounding box center [721, 338] width 1421 height 608
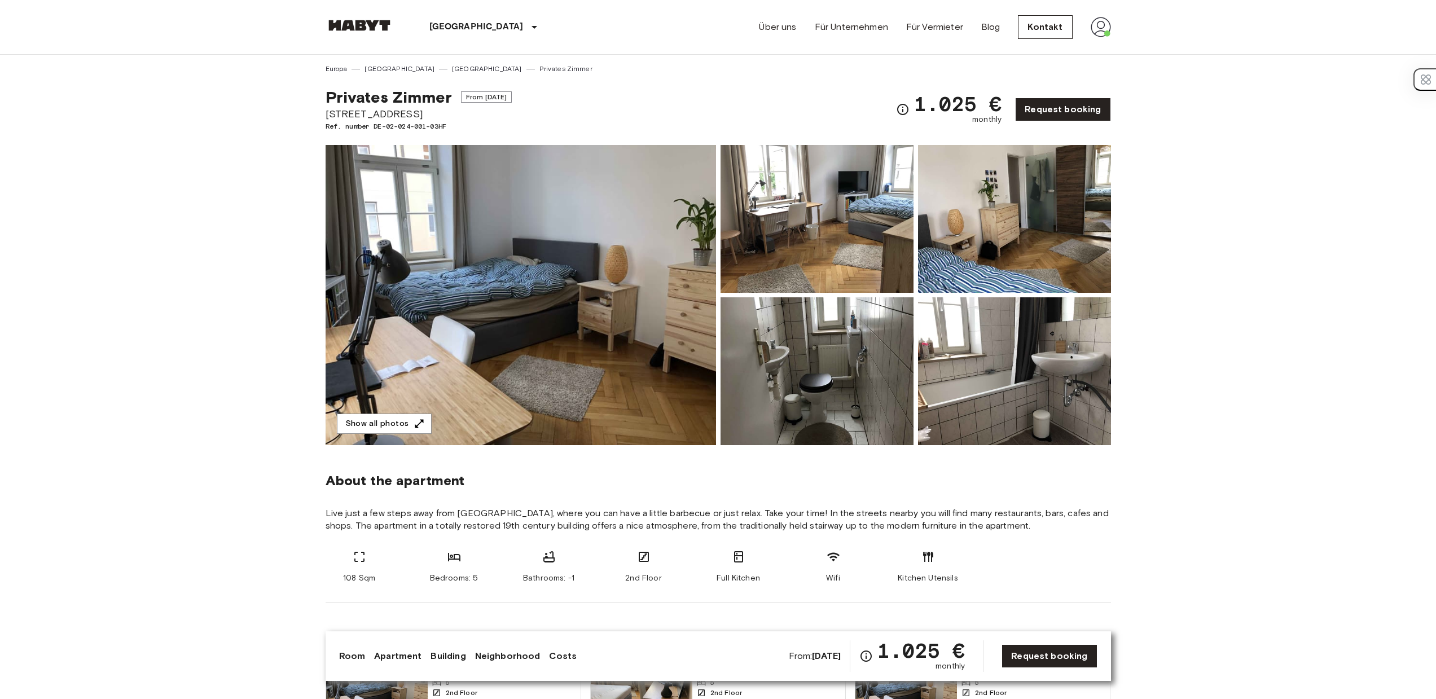
click at [651, 280] on img at bounding box center [520, 295] width 390 height 300
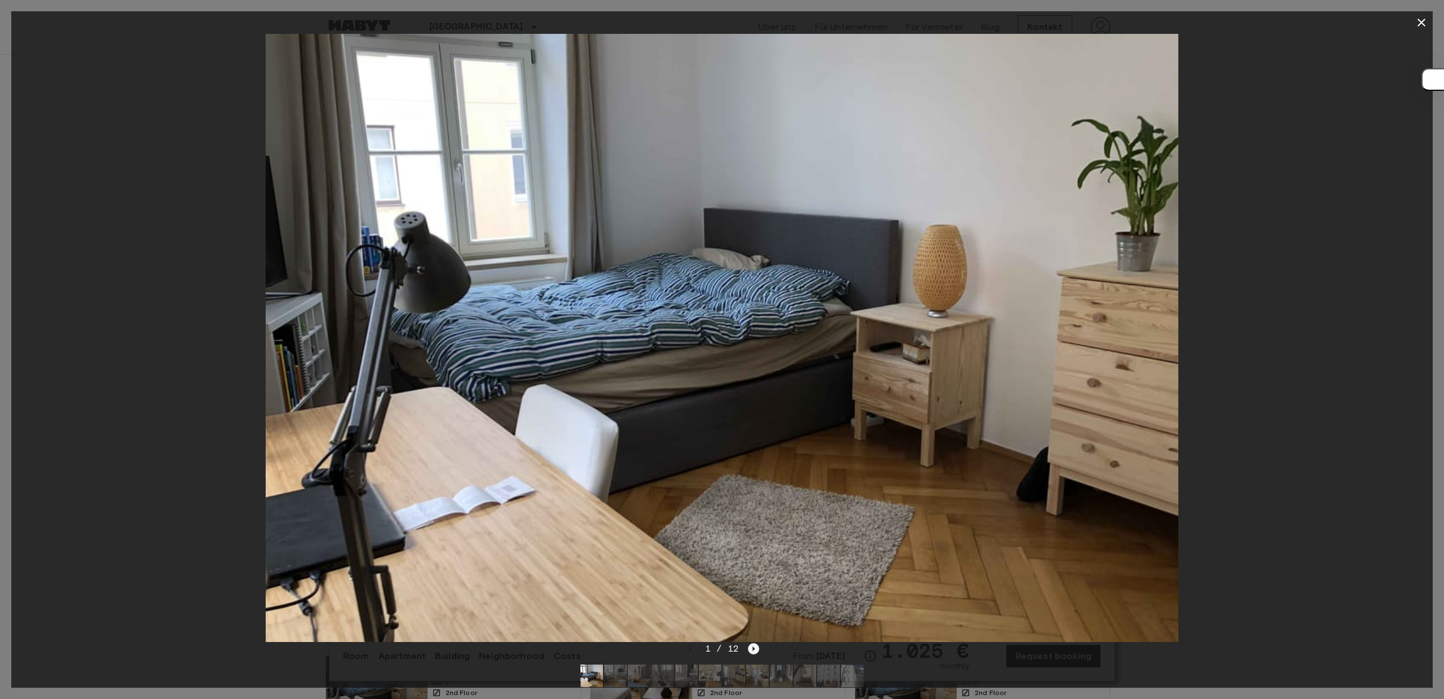
click at [753, 650] on icon "Next image" at bounding box center [754, 648] width 2 height 5
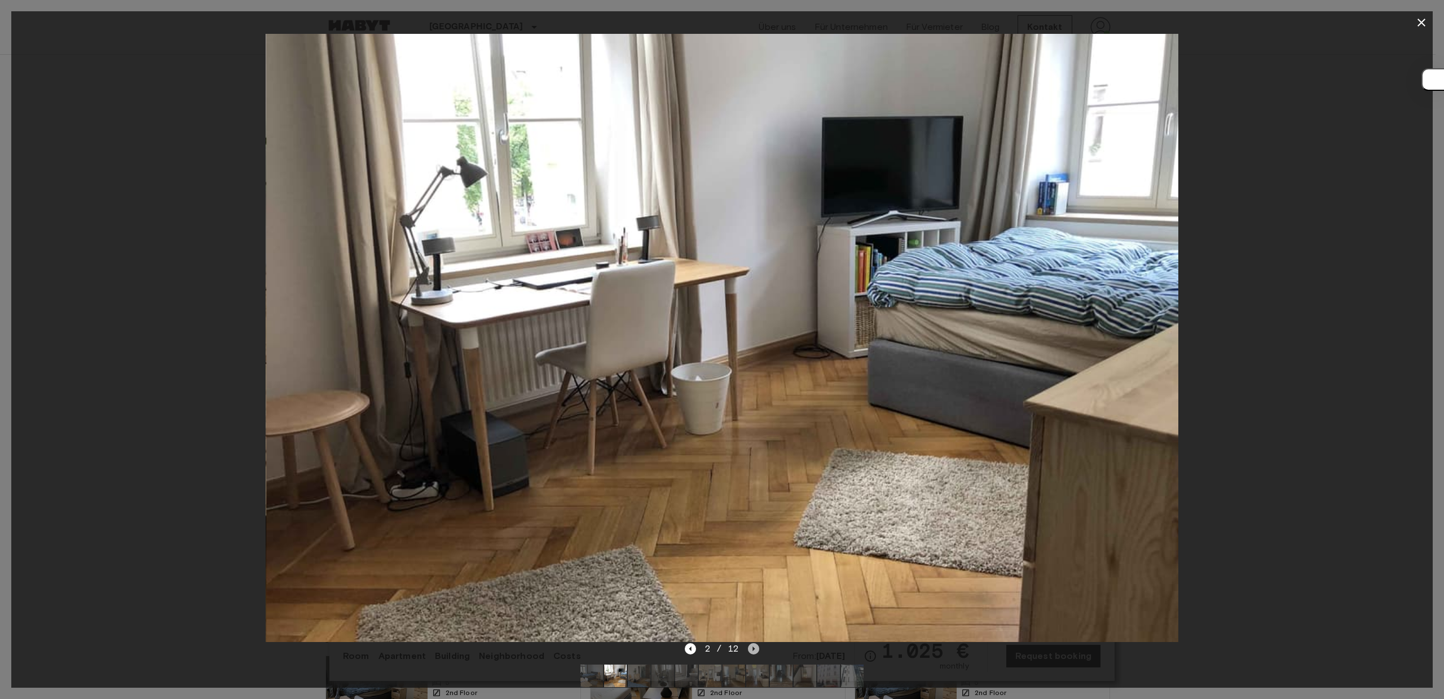
click at [753, 650] on icon "Next image" at bounding box center [754, 648] width 2 height 5
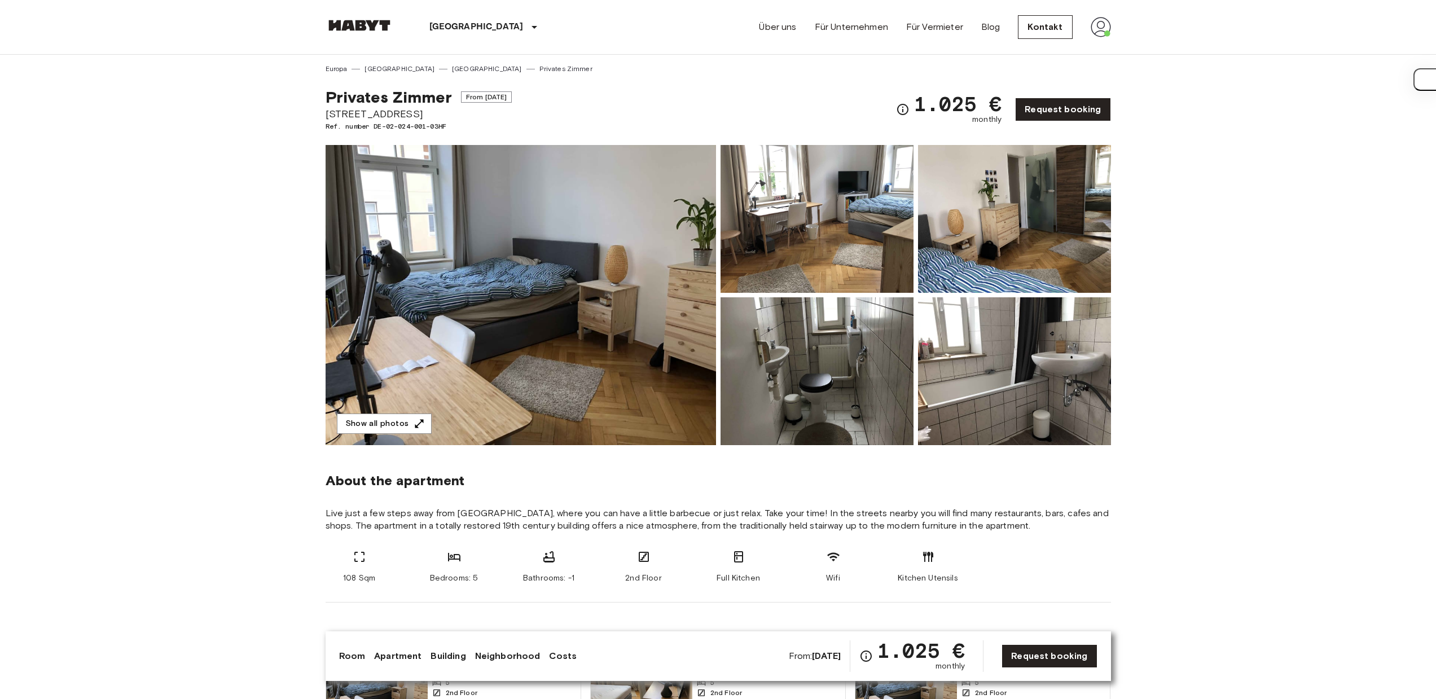
click at [888, 414] on img at bounding box center [816, 371] width 193 height 148
